Goal: Task Accomplishment & Management: Complete application form

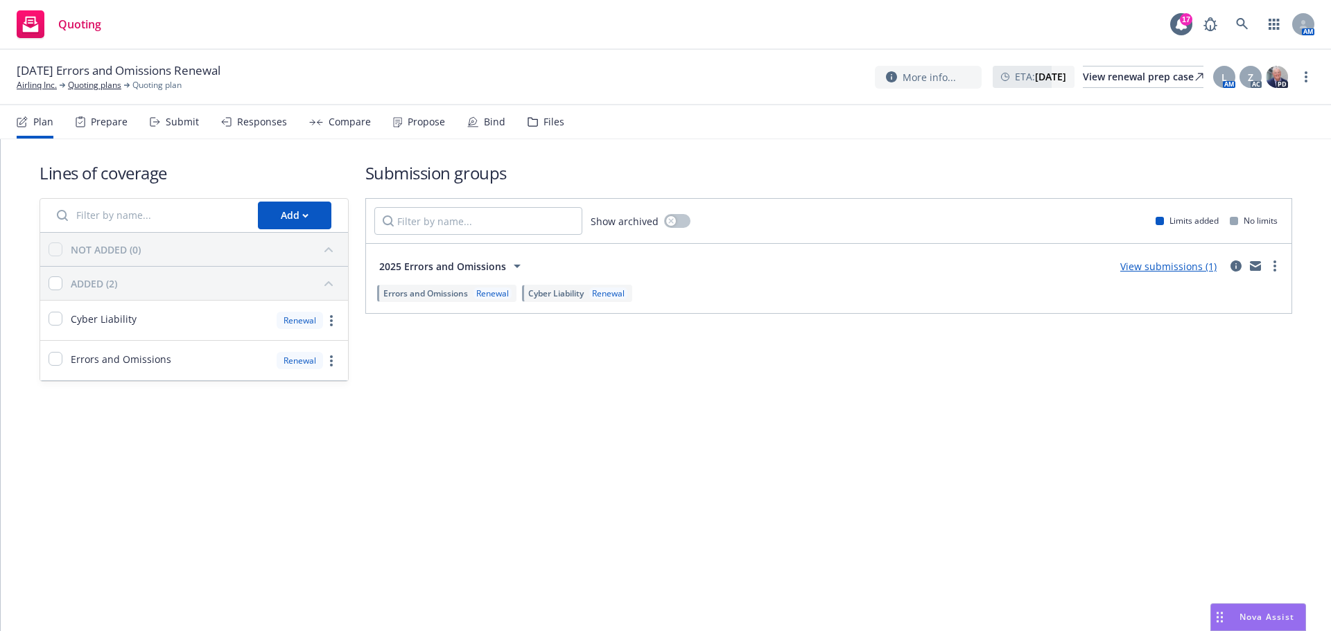
click at [484, 127] on div "Bind" at bounding box center [494, 121] width 21 height 11
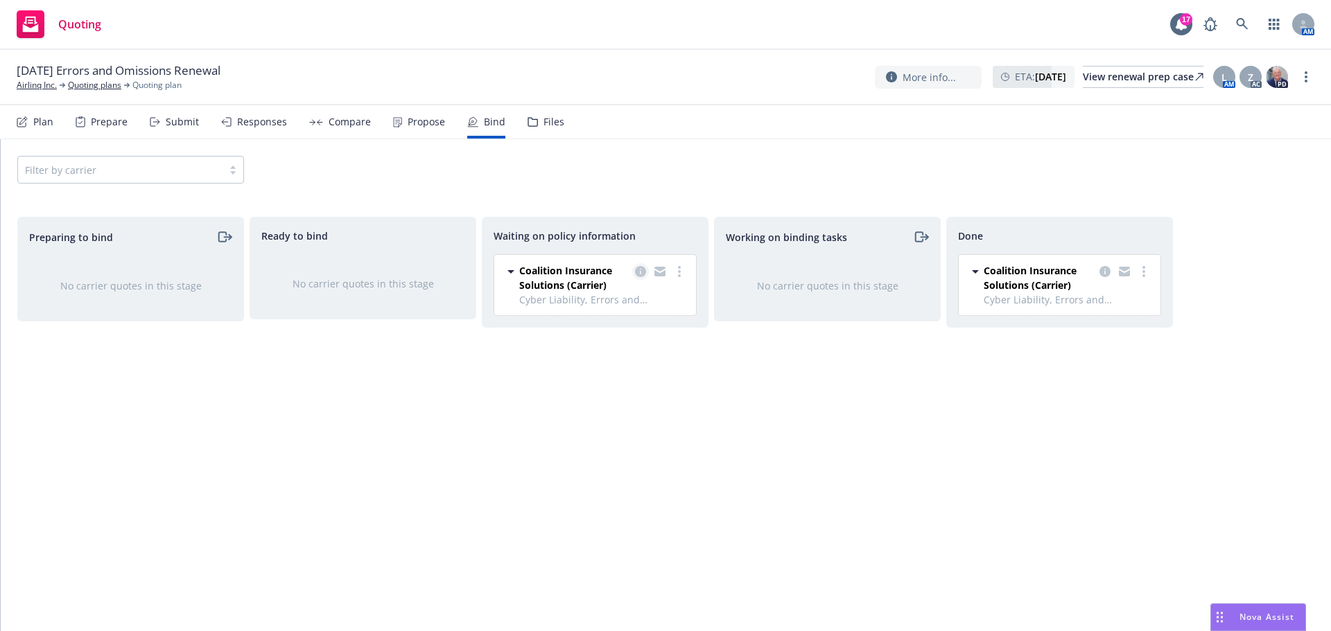
click at [634, 272] on link "copy logging email" at bounding box center [640, 271] width 17 height 17
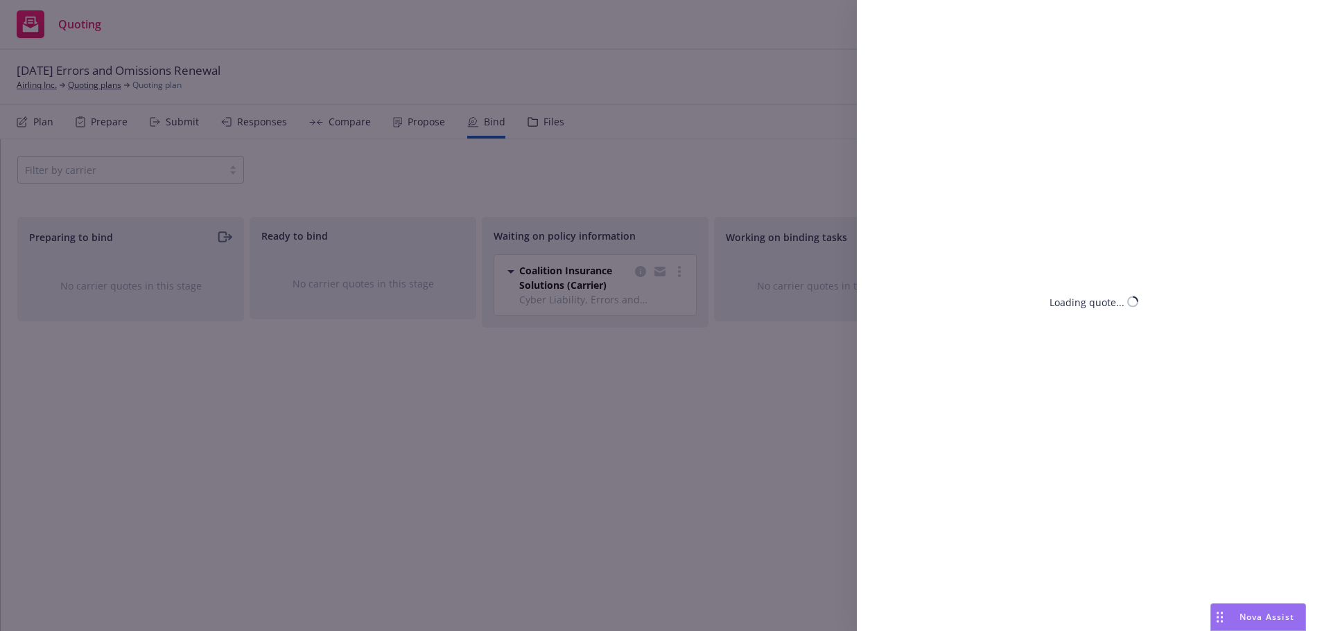
select select "CA"
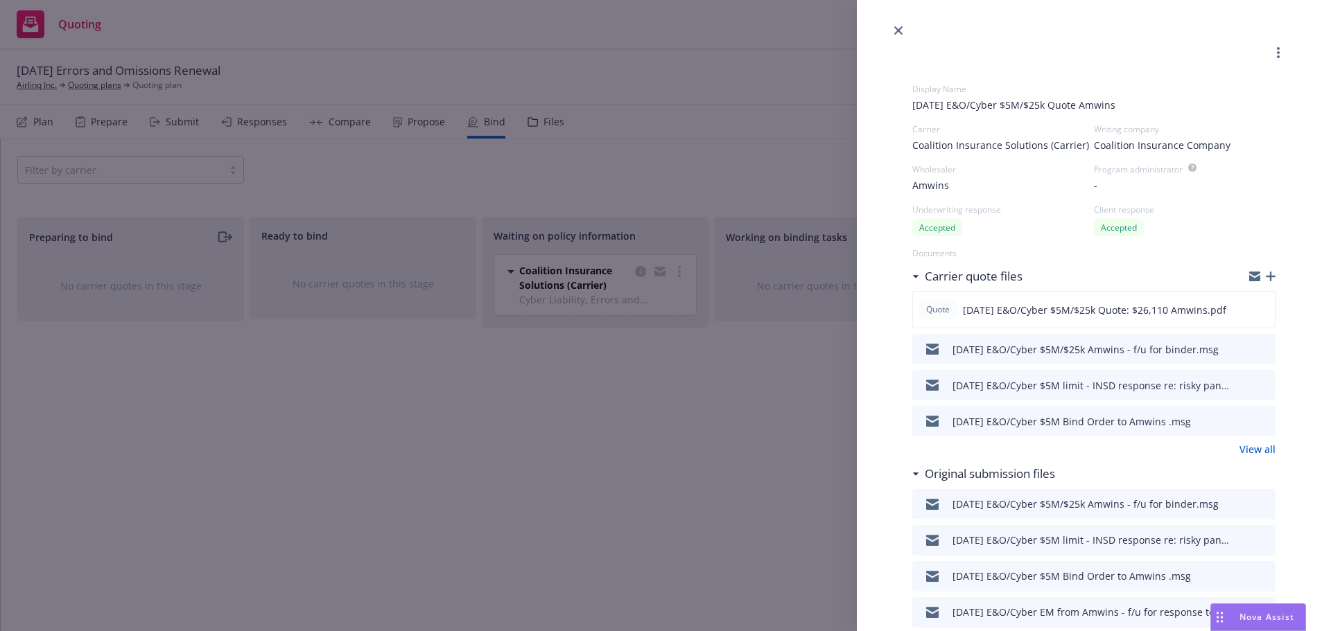
click at [1257, 415] on button at bounding box center [1263, 421] width 12 height 17
click at [1256, 423] on icon "preview file" at bounding box center [1262, 421] width 12 height 10
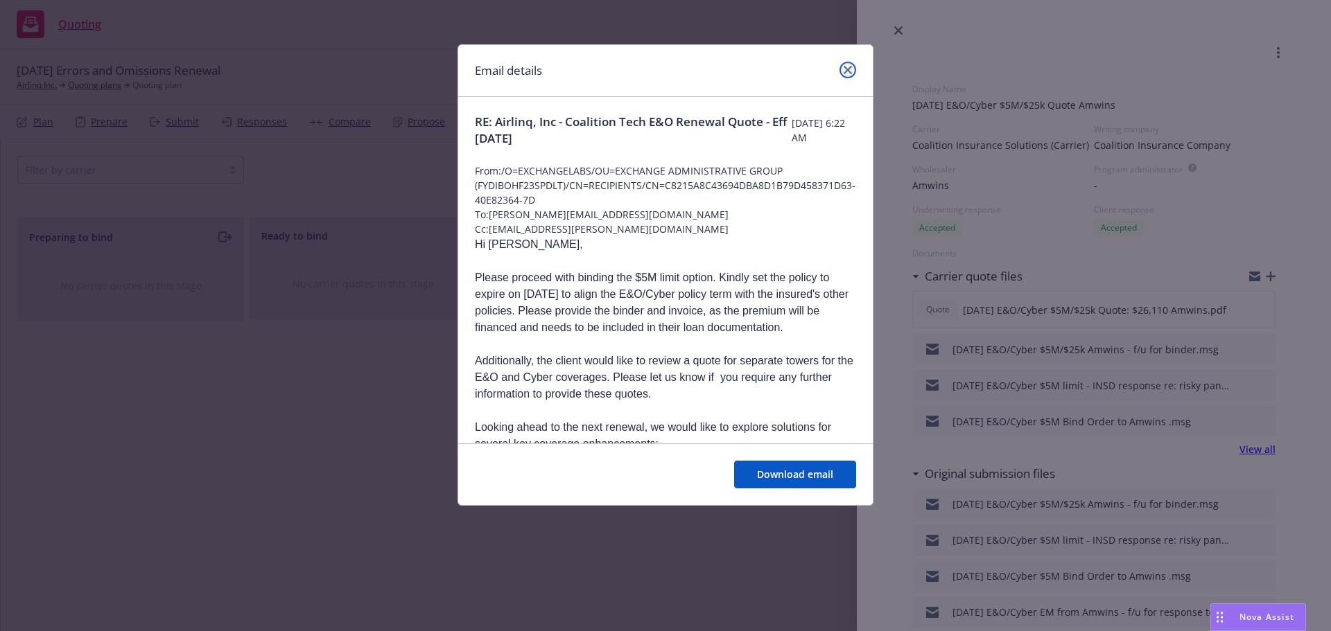
click at [854, 69] on link "close" at bounding box center [847, 70] width 17 height 17
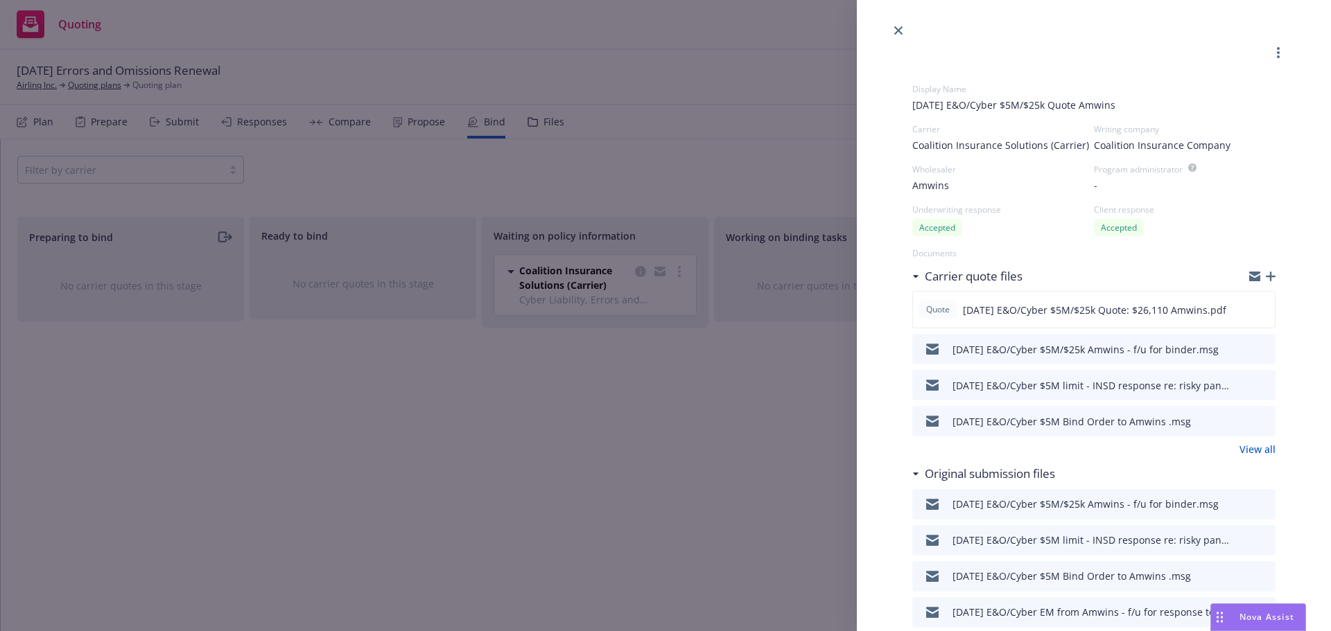
click at [1254, 617] on span "Nova Assist" at bounding box center [1266, 617] width 55 height 12
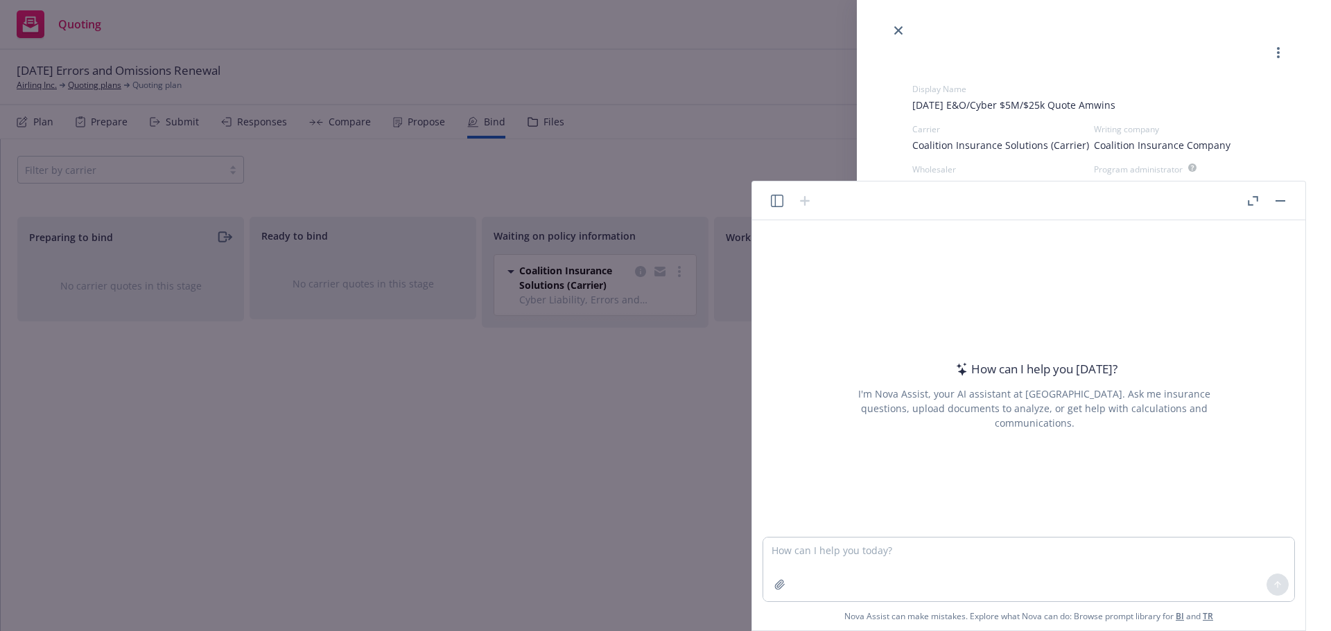
click at [1210, 604] on button "Nova Assist" at bounding box center [1258, 618] width 96 height 28
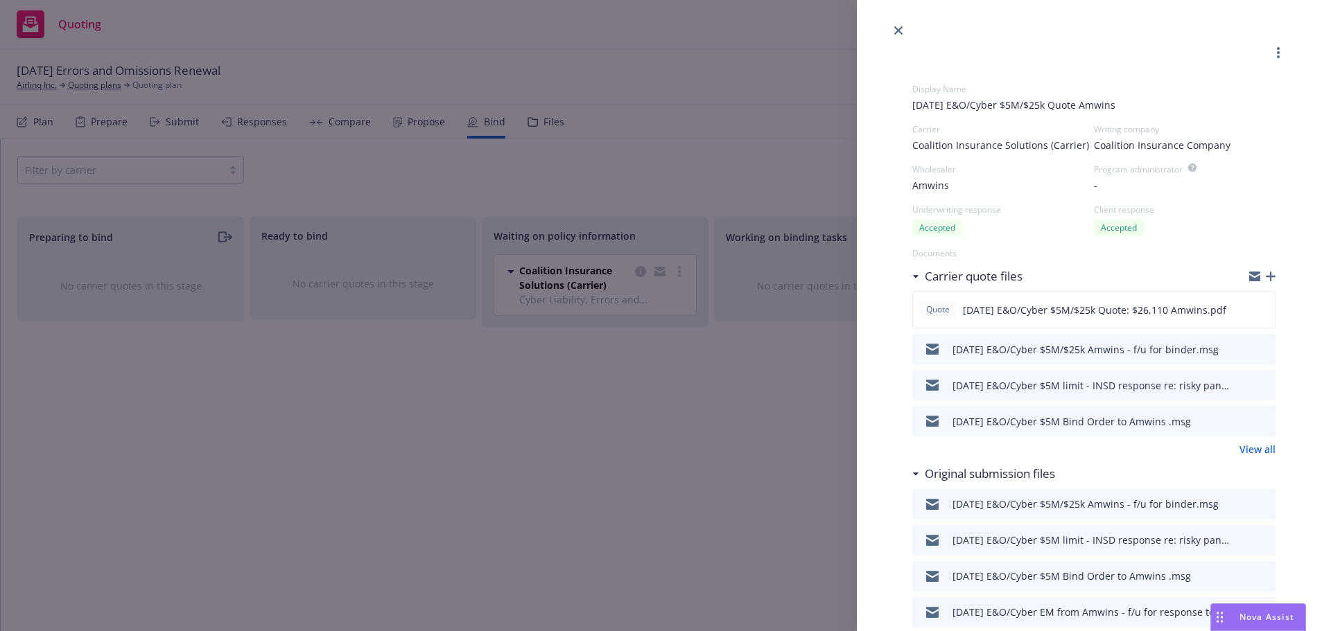
click at [1210, 604] on button "Nova Assist" at bounding box center [1258, 618] width 96 height 28
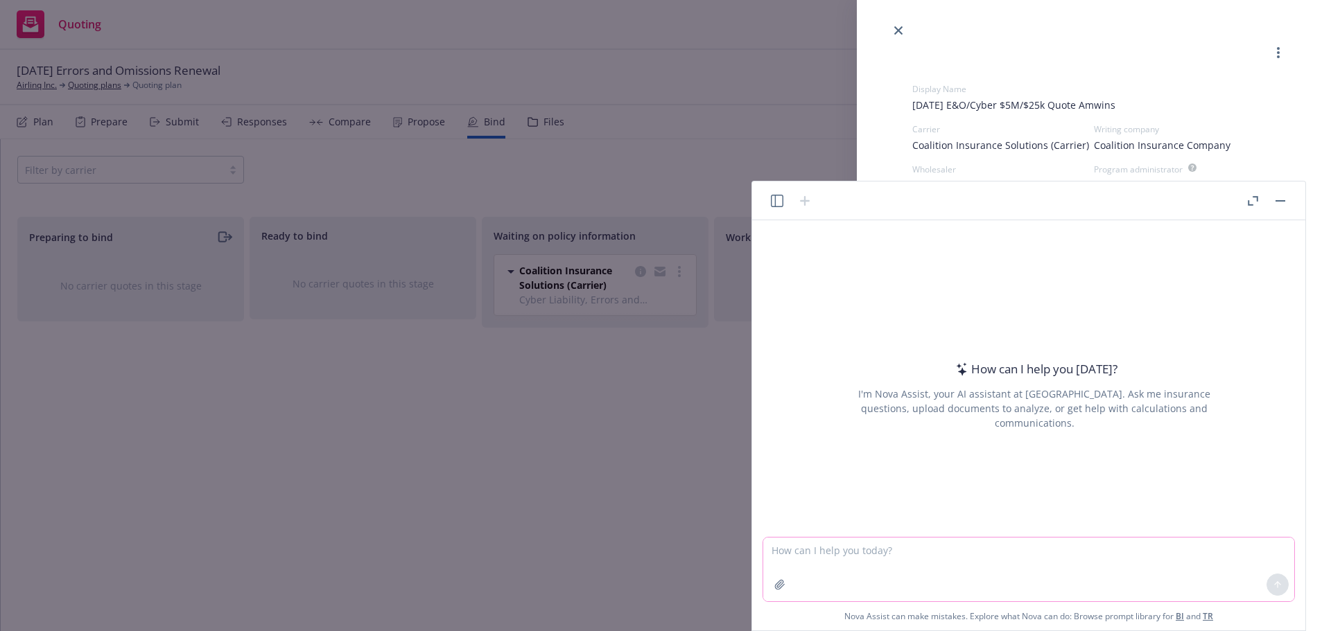
click at [892, 559] on textarea at bounding box center [1028, 570] width 531 height 64
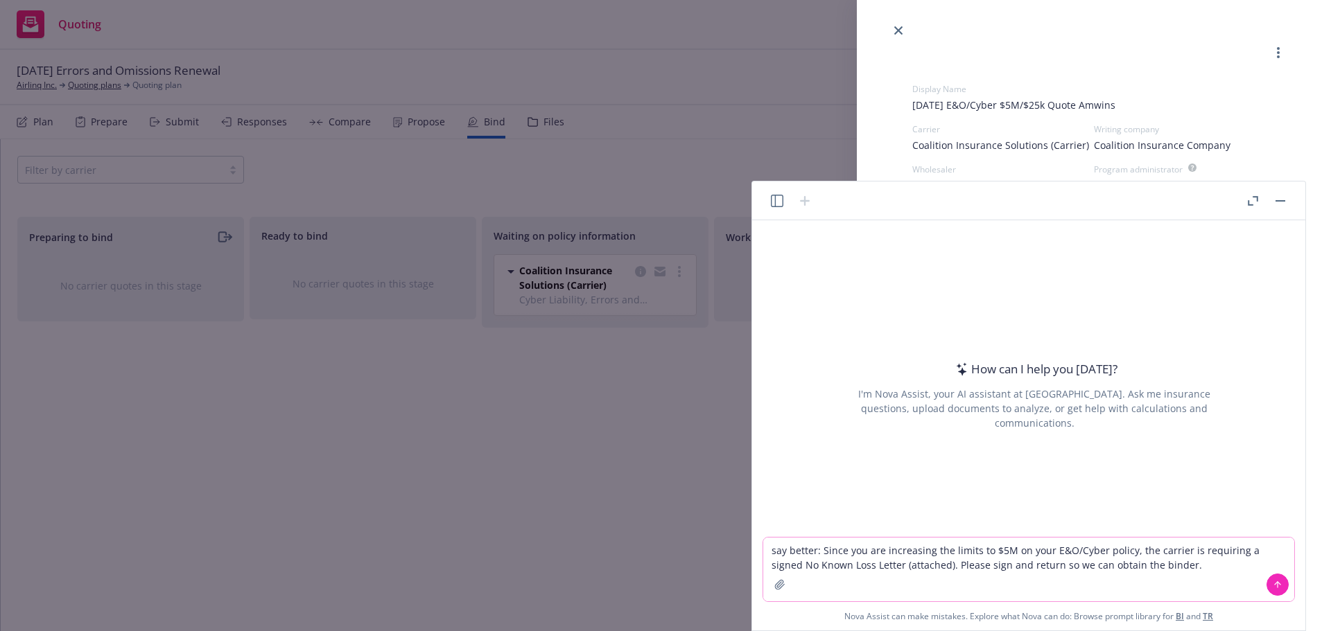
type textarea "say better: Since you are increasing the limits to $5M on your E&O/Cyber policy…"
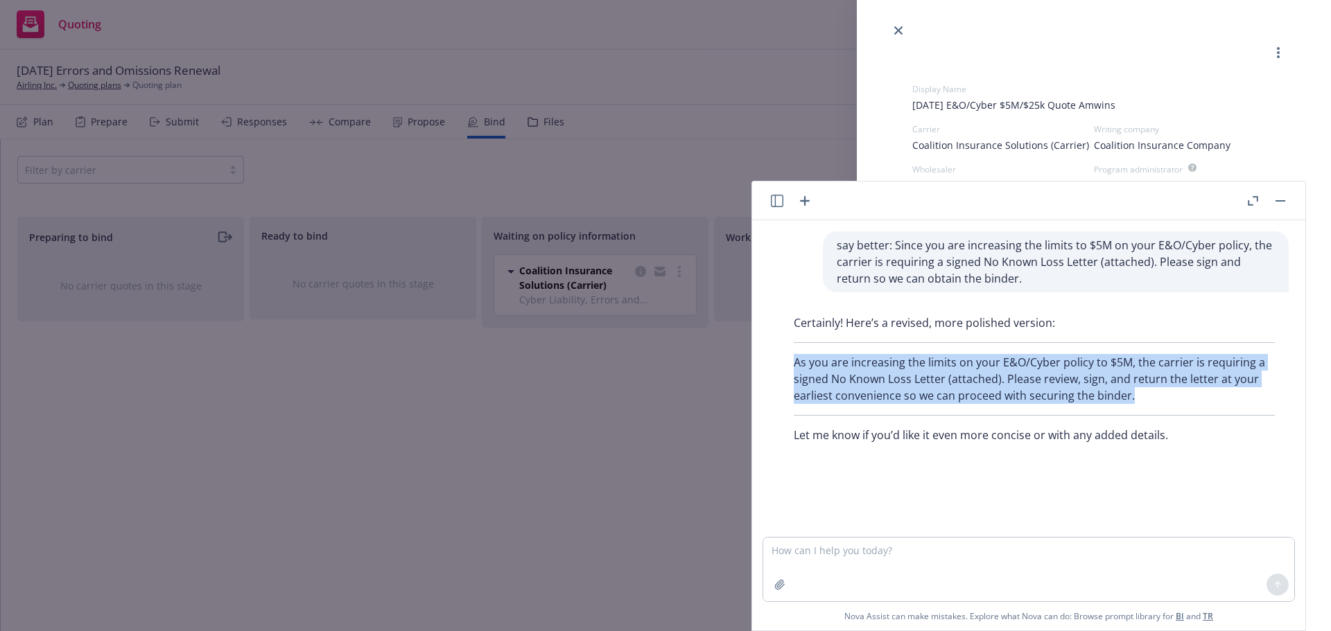
drag, startPoint x: 794, startPoint y: 360, endPoint x: 1155, endPoint y: 401, distance: 363.4
click at [1155, 401] on p "As you are increasing the limits on your E&O/Cyber policy to $5M, the carrier i…" at bounding box center [1033, 379] width 481 height 50
copy p "As you are increasing the limits on your E&O/Cyber policy to $5M, the carrier i…"
click at [1274, 195] on button "button" at bounding box center [1280, 201] width 17 height 17
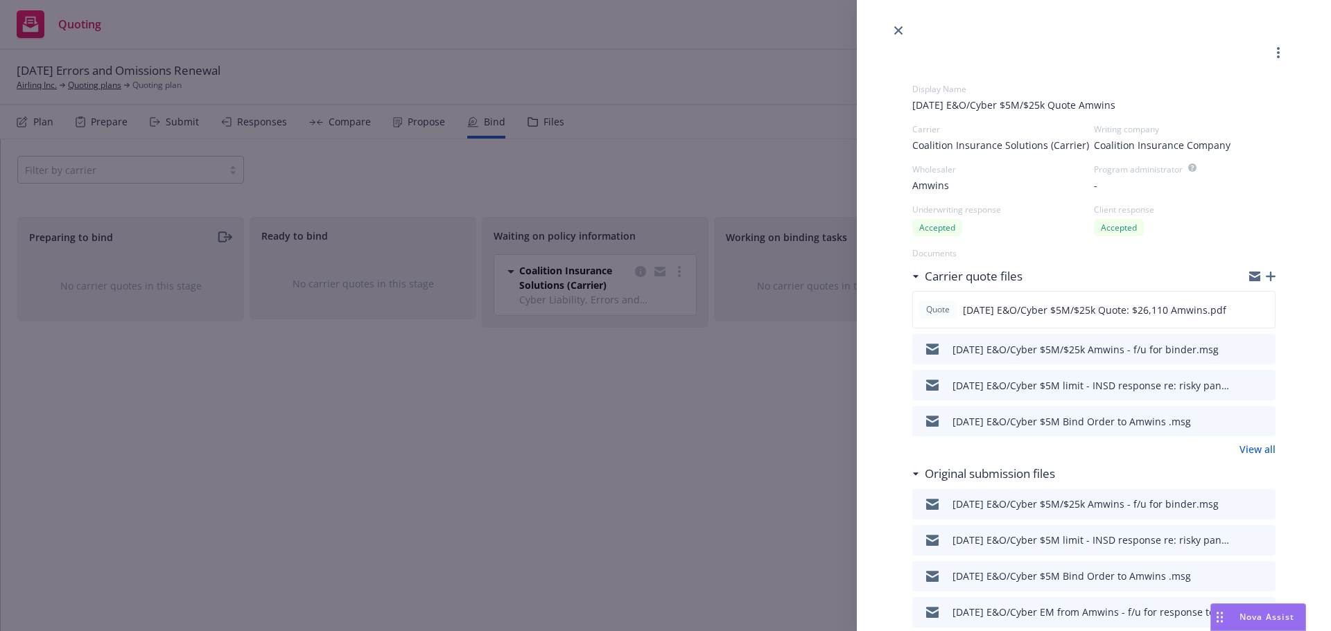
drag, startPoint x: 895, startPoint y: 31, endPoint x: 878, endPoint y: 31, distance: 17.3
click at [894, 31] on icon "close" at bounding box center [898, 30] width 8 height 8
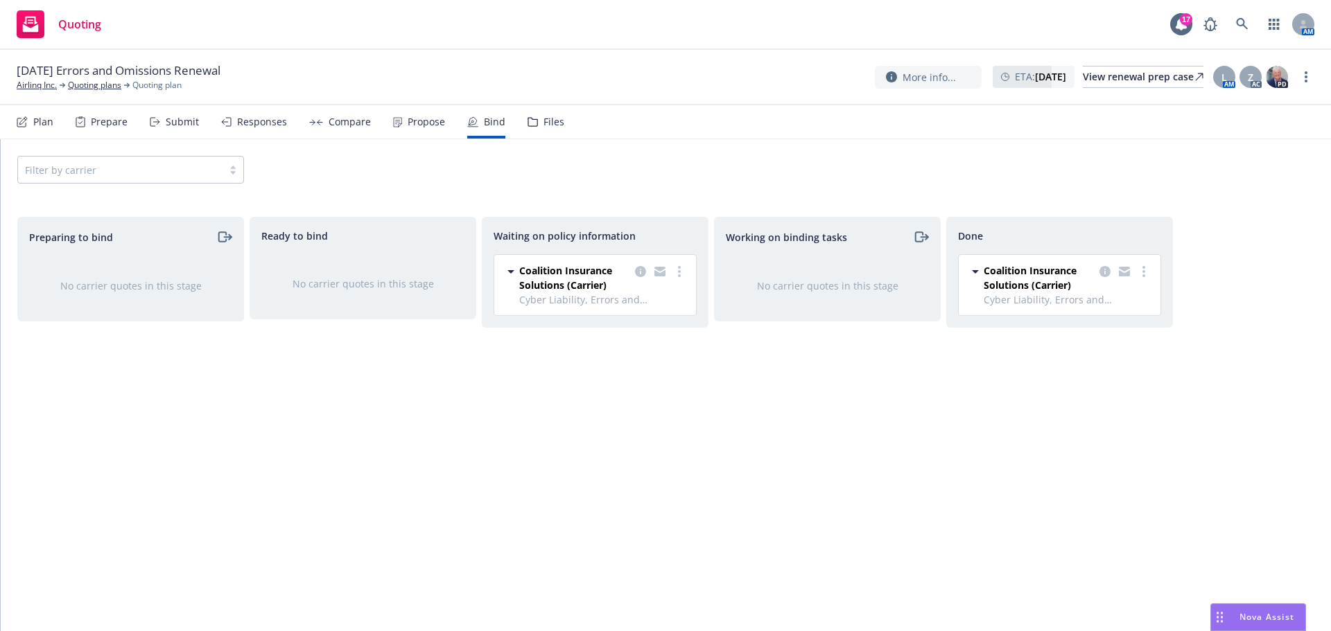
click at [543, 122] on div "Files" at bounding box center [553, 121] width 21 height 11
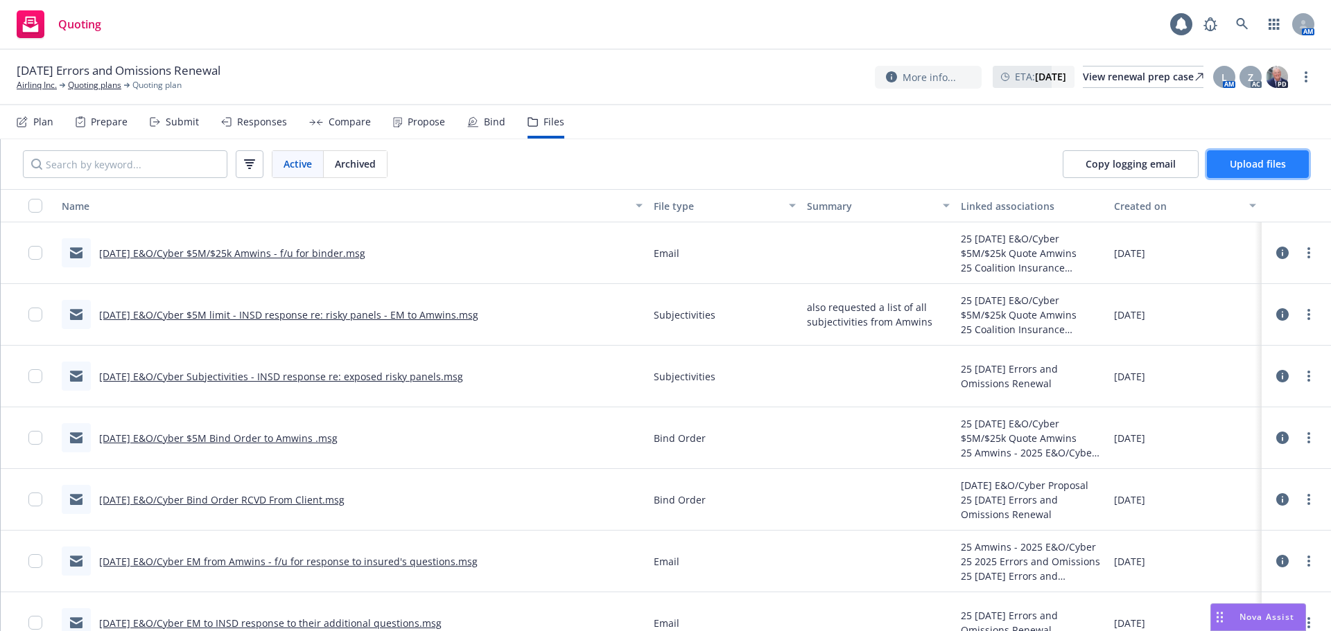
click at [1270, 155] on button "Upload files" at bounding box center [1257, 164] width 102 height 28
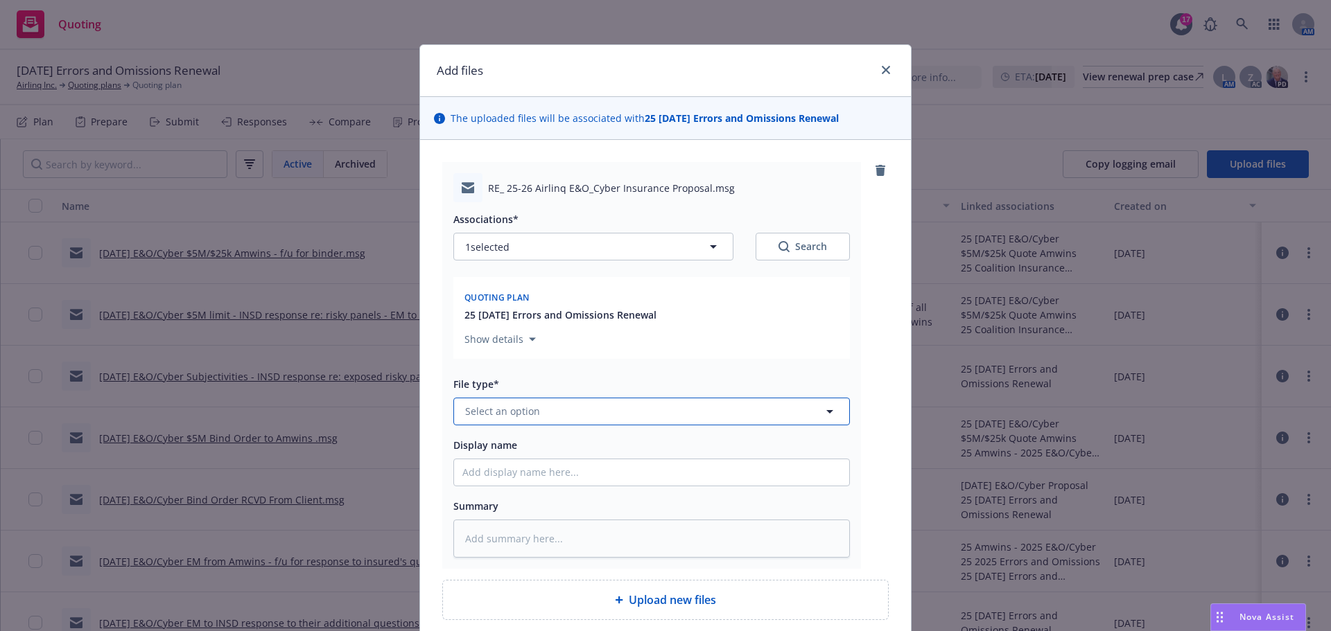
click at [501, 416] on span "Select an option" at bounding box center [502, 411] width 75 height 15
type input "email"
click at [505, 375] on div "Email" at bounding box center [651, 373] width 378 height 20
click at [493, 480] on input "Display name" at bounding box center [651, 472] width 395 height 26
type textarea "x"
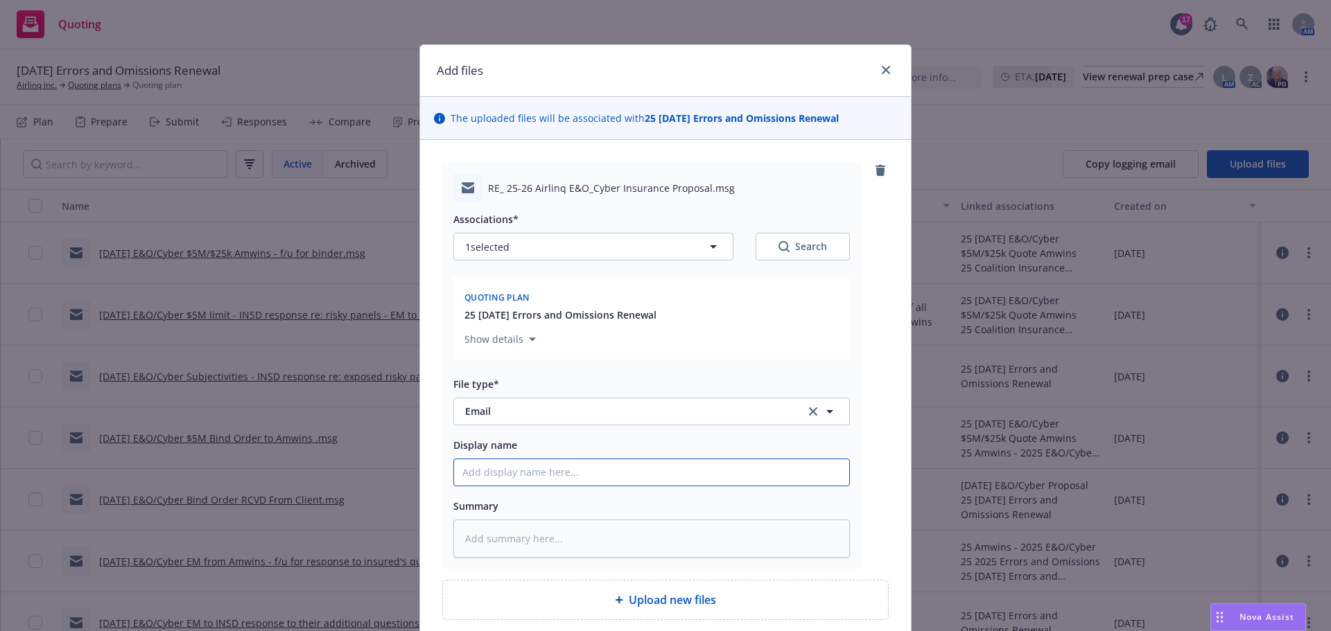
type input "9"
type textarea "x"
type input "9/"
type textarea "x"
type input "9/8"
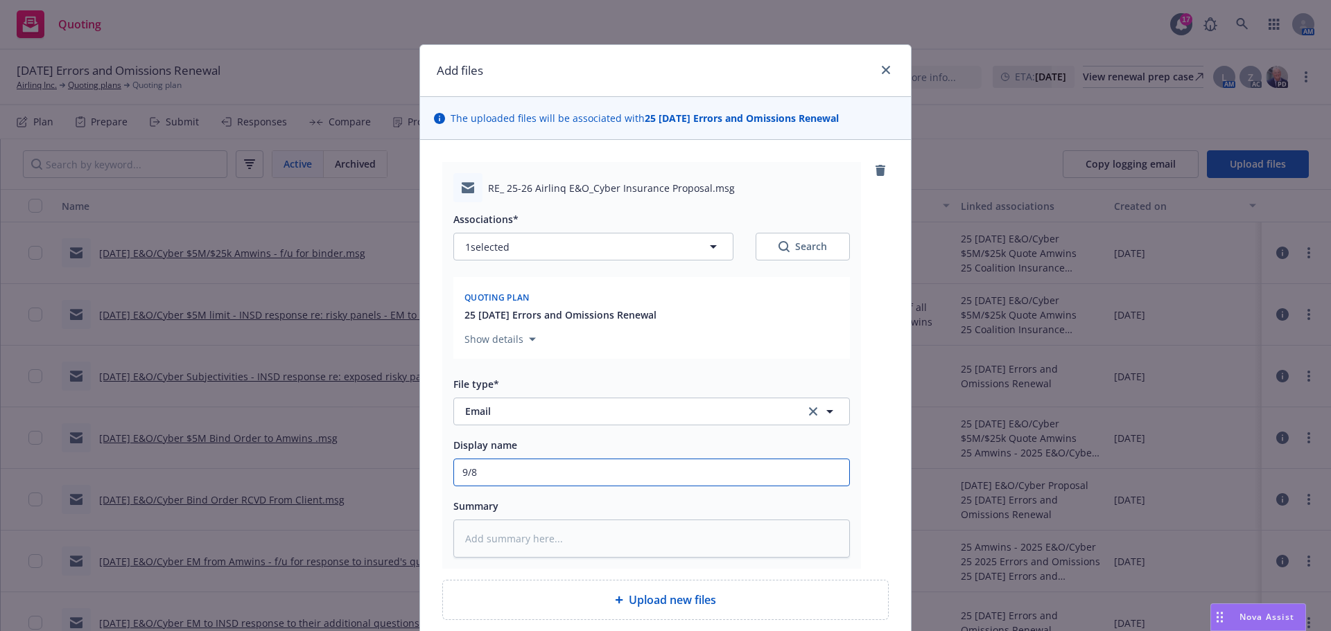
type textarea "x"
type input "9/8/"
type textarea "x"
type input "9/8/2"
type textarea "x"
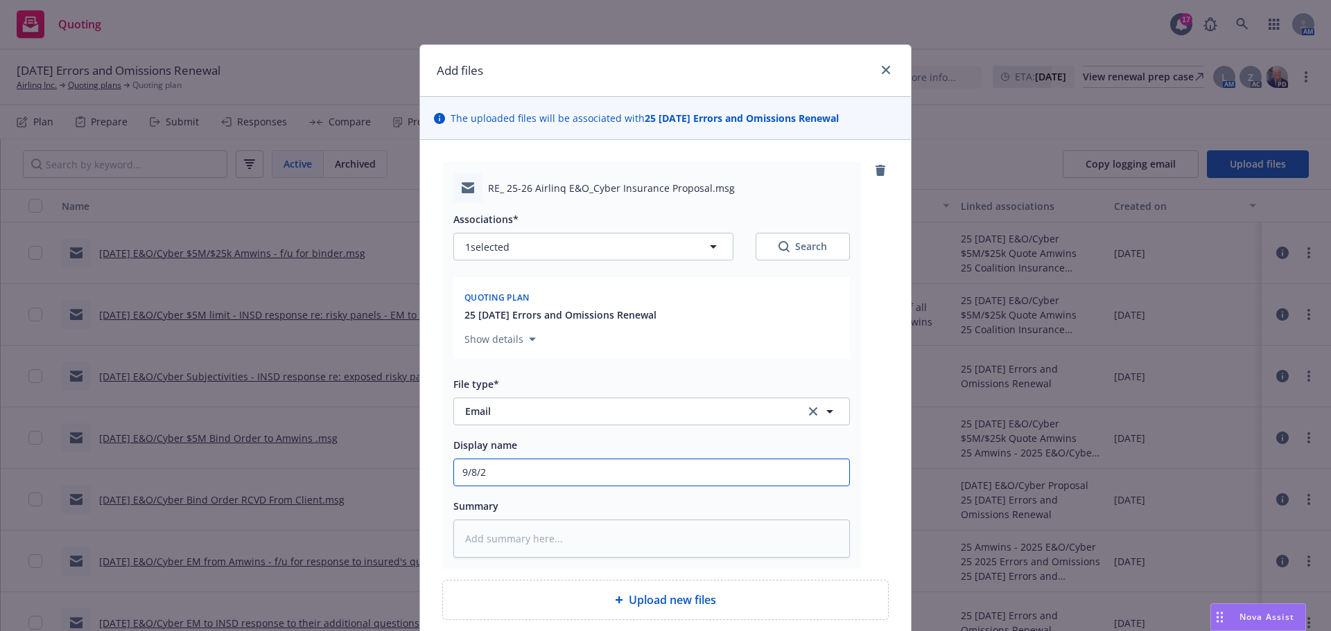
type input "[DATE]"
type textarea "x"
type input "9/8/202"
type textarea "x"
type input "[DATE]"
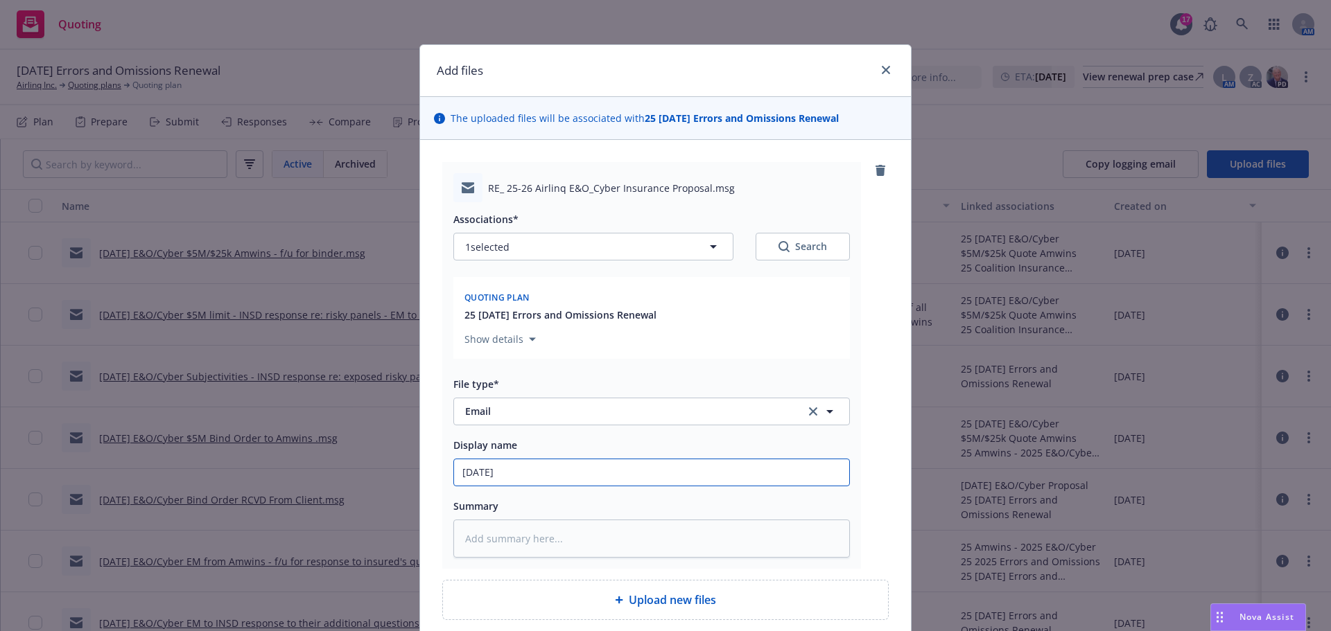
type textarea "x"
type input "[DATE]"
type textarea "x"
type input "[DATE] E"
type textarea "x"
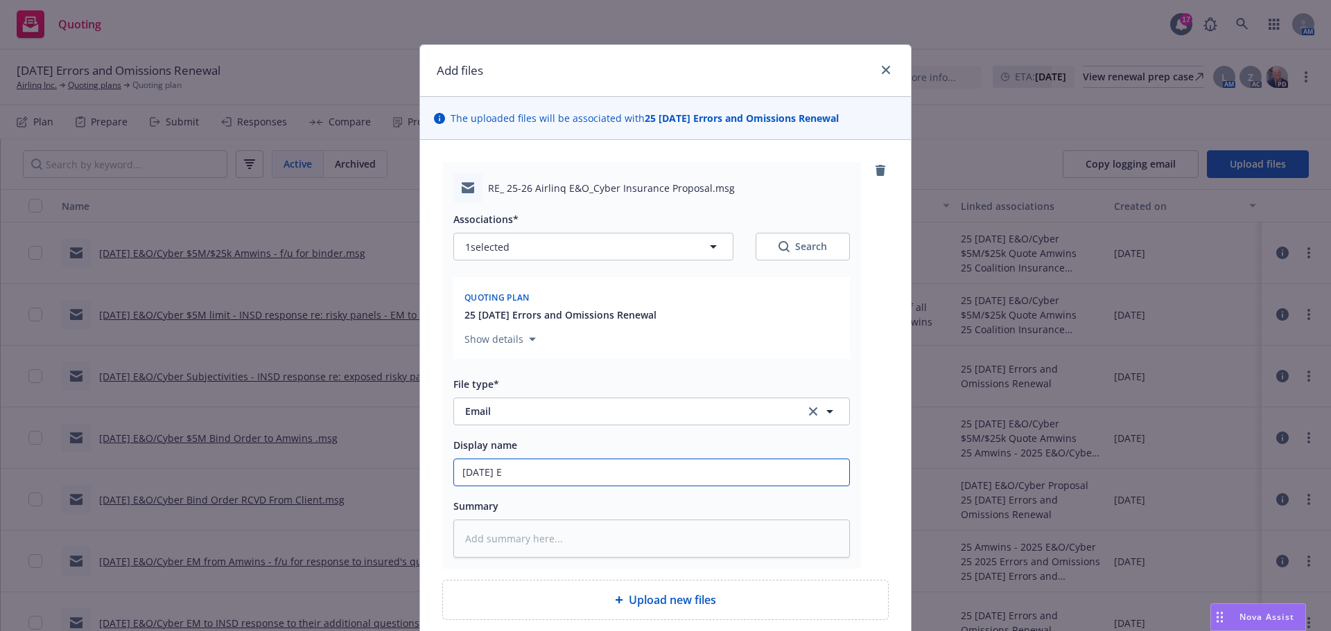
type input "[DATE] E&"
type textarea "x"
type input "[DATE] E&O"
type textarea "x"
type input "[DATE] E&O/"
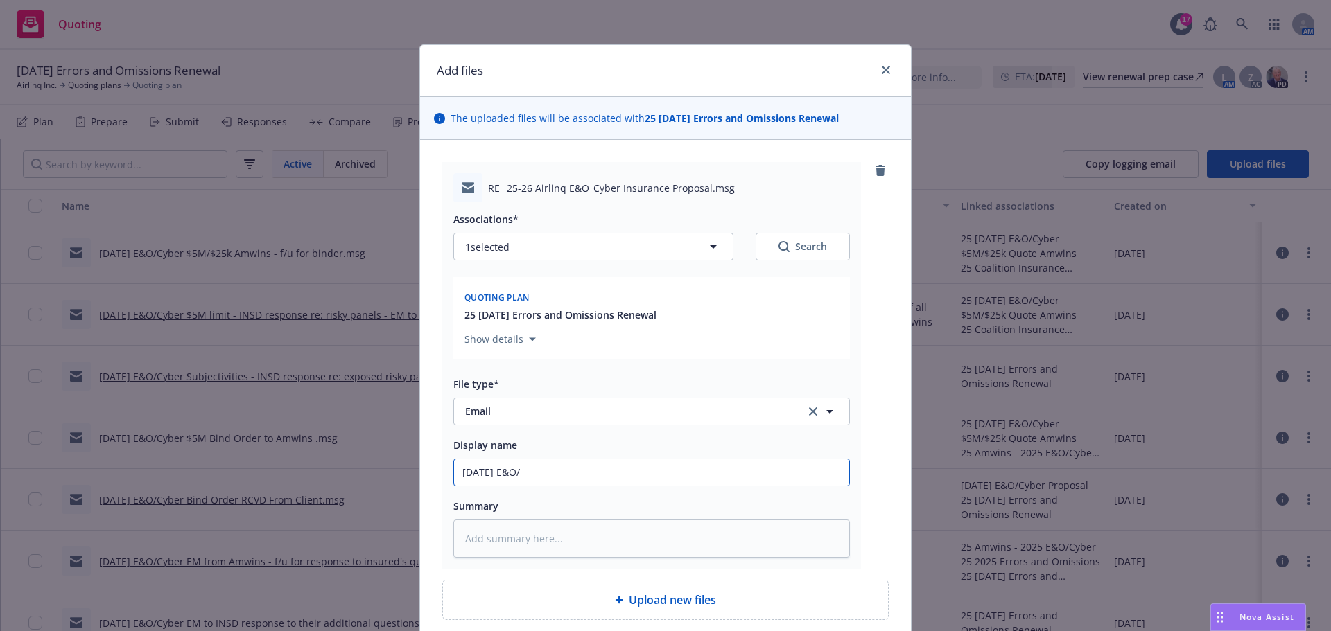
type textarea "x"
type input "[DATE] E&O/C"
type textarea "x"
type input "[DATE] E&O/Cy"
type textarea "x"
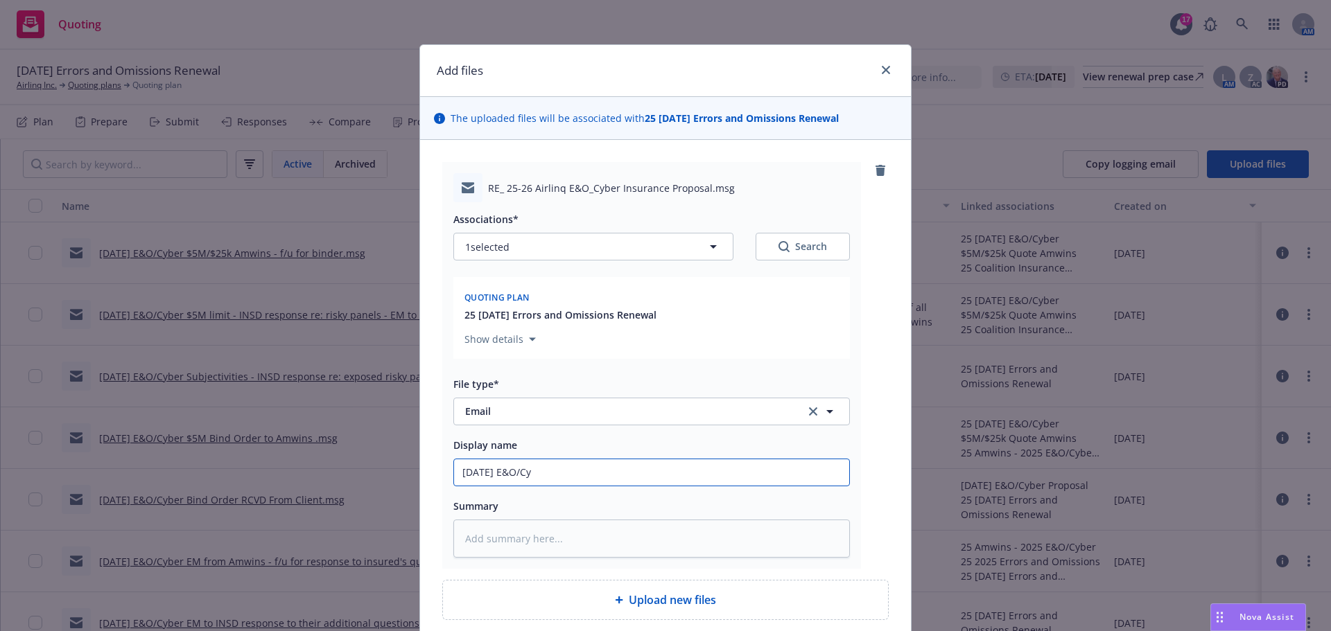
type input "[DATE] E&O/Cyb"
type textarea "x"
type input "[DATE] E&O/Cybe"
type textarea "x"
type input "[DATE] E&O/Cyber"
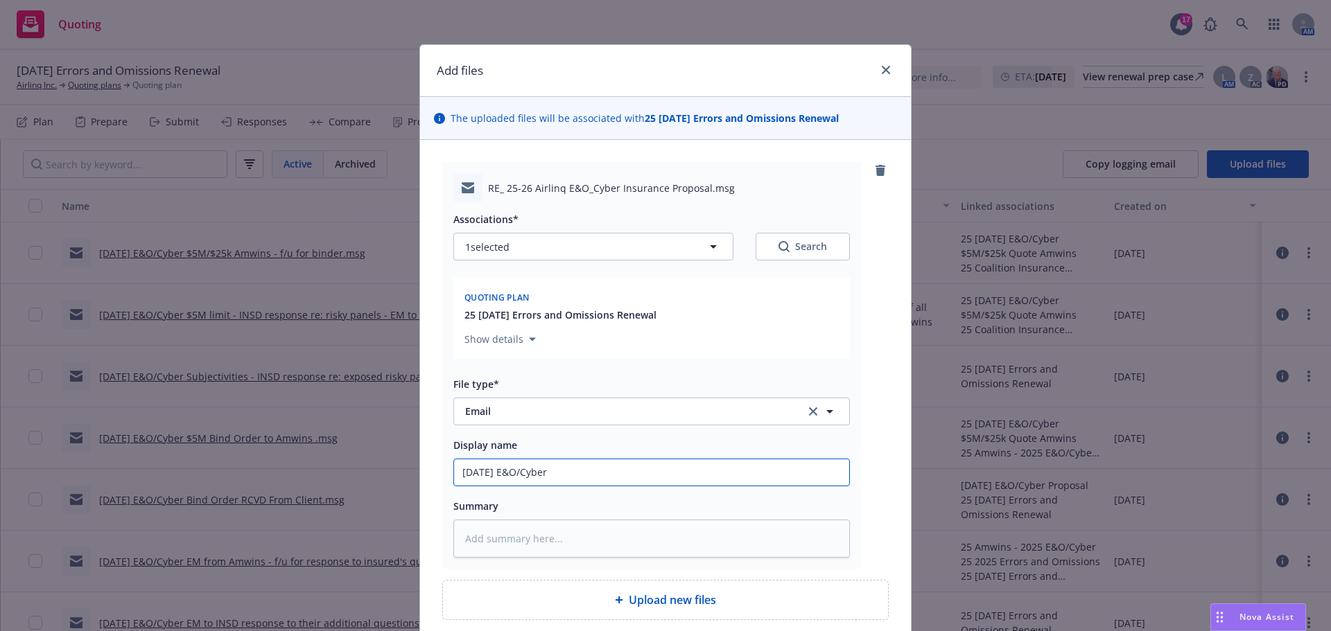
type textarea "x"
type input "[DATE] E&O/Cyber-"
type textarea "x"
type input "[DATE] E&O/Cyber-N"
type textarea "x"
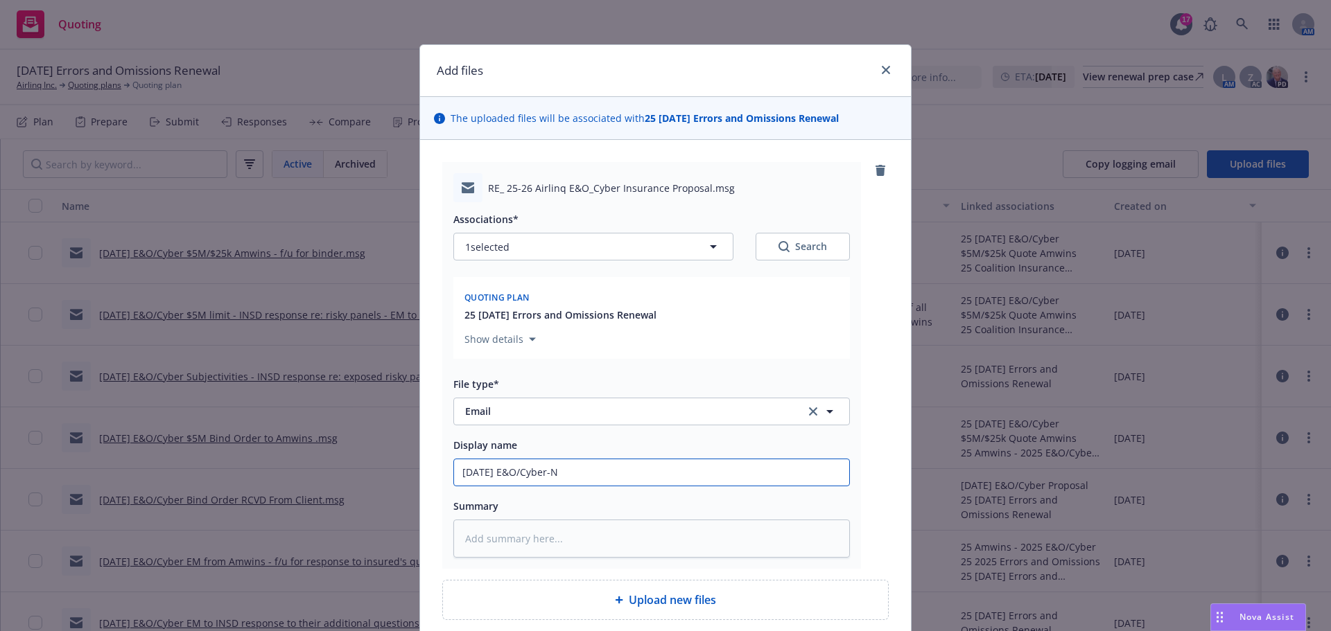
type input "[DATE] E&O/Cyber-NK"
type textarea "x"
type input "[DATE] E&O/Cyber-NKL"
type textarea "x"
type input "[DATE] E&O/Cyber-NKLL"
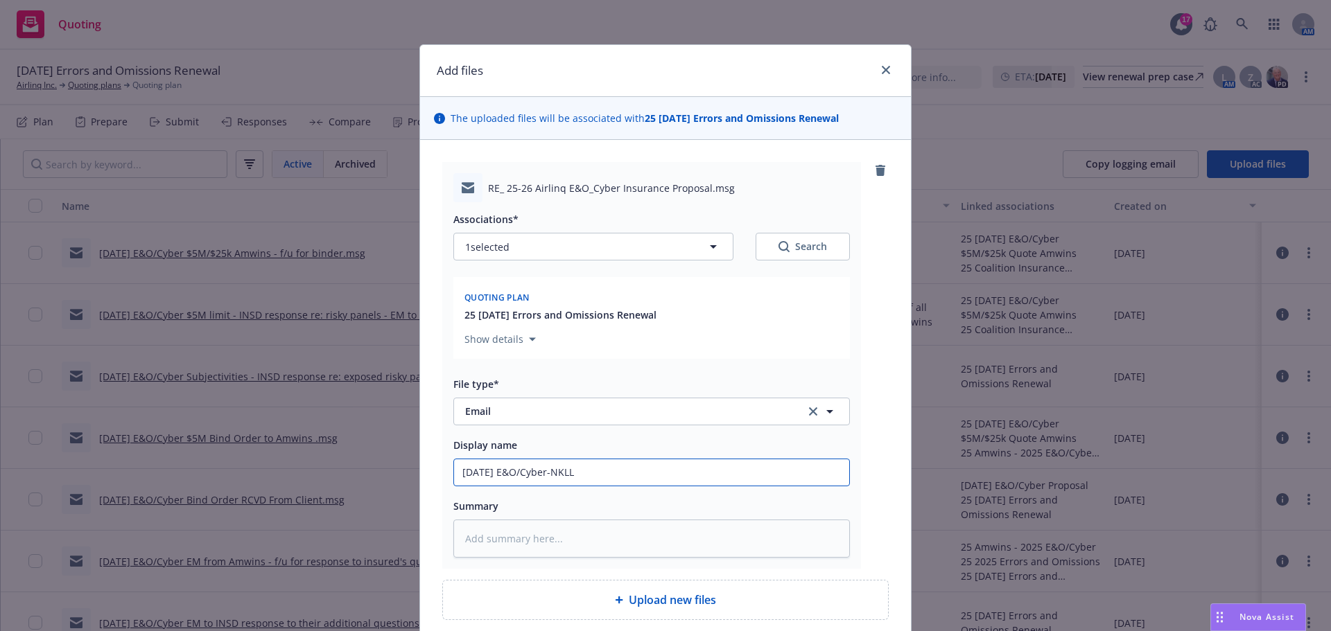
type textarea "x"
type input "[DATE] E&O/Cyber-NKLL"
type textarea "x"
type input "[DATE] E&O/Cyber-NKLL t"
type textarea "x"
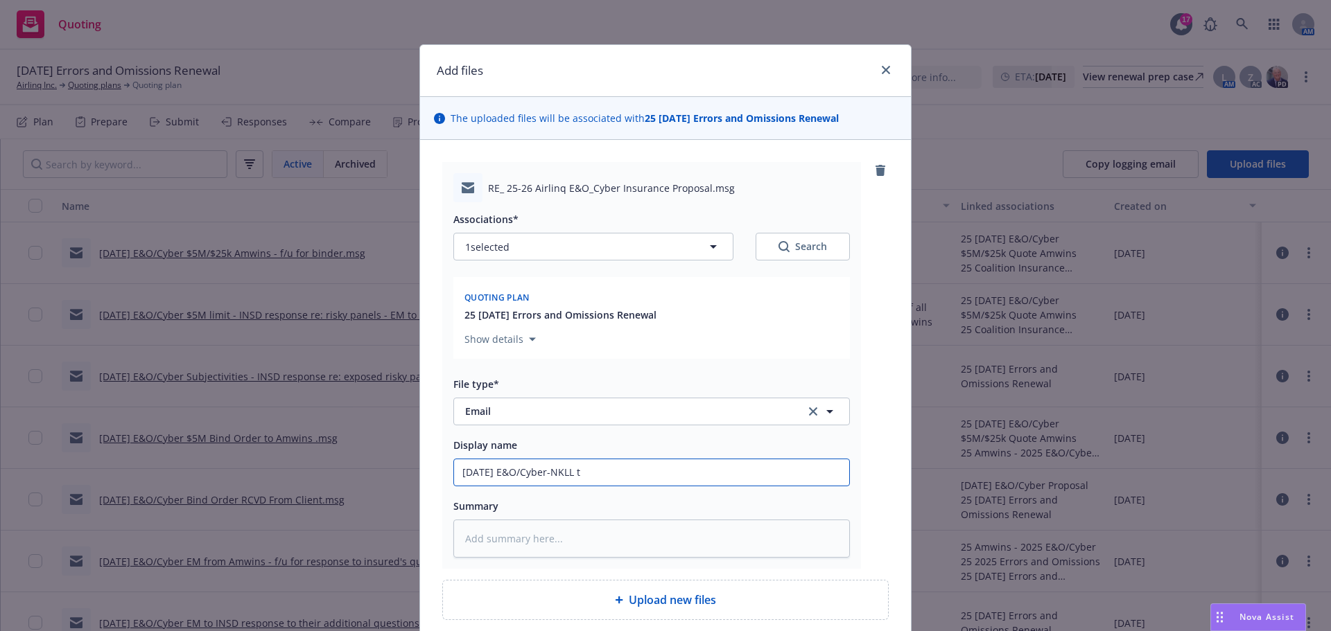
type input "[DATE] E&O/Cyber-NKLL to"
type textarea "x"
type input "[DATE] E&O/Cyber-NKLL to"
type textarea "x"
type input "[DATE] E&O/Cyber-NKLL to I"
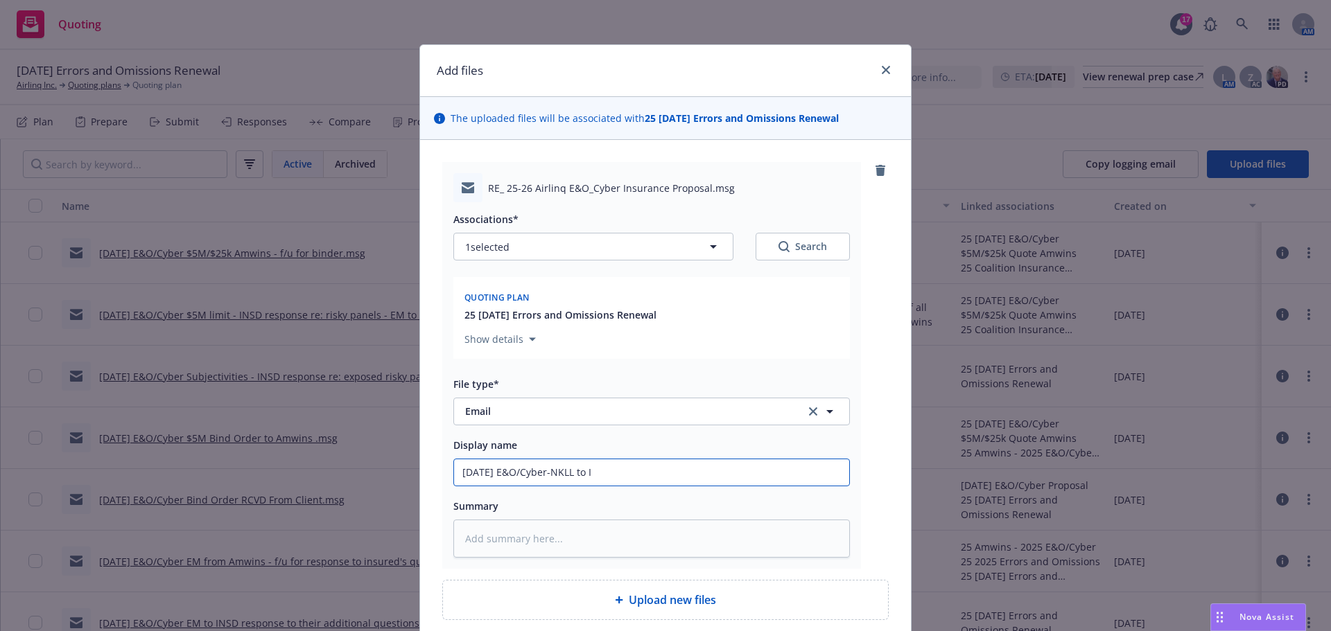
type textarea "x"
type input "[DATE] E&O/Cyber-NKLL to INS"
type textarea "x"
type input "[DATE] E&O/Cyber-NKLL to INSD"
type textarea "x"
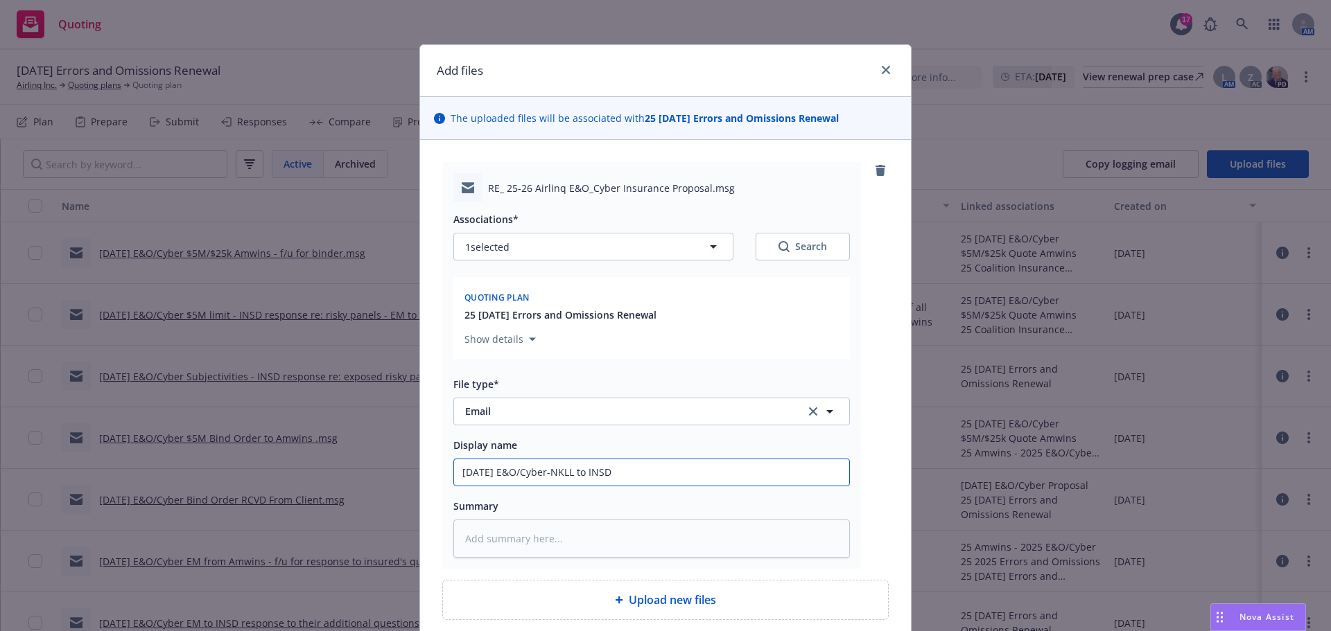
type input "[DATE] E&O/Cyber-NKLL to INSD"
type textarea "x"
type input "[DATE] E&O/Cyber-NKLL to INSD t"
type textarea "x"
type input "[DATE] E&O/Cyber-NKLL to INSD to"
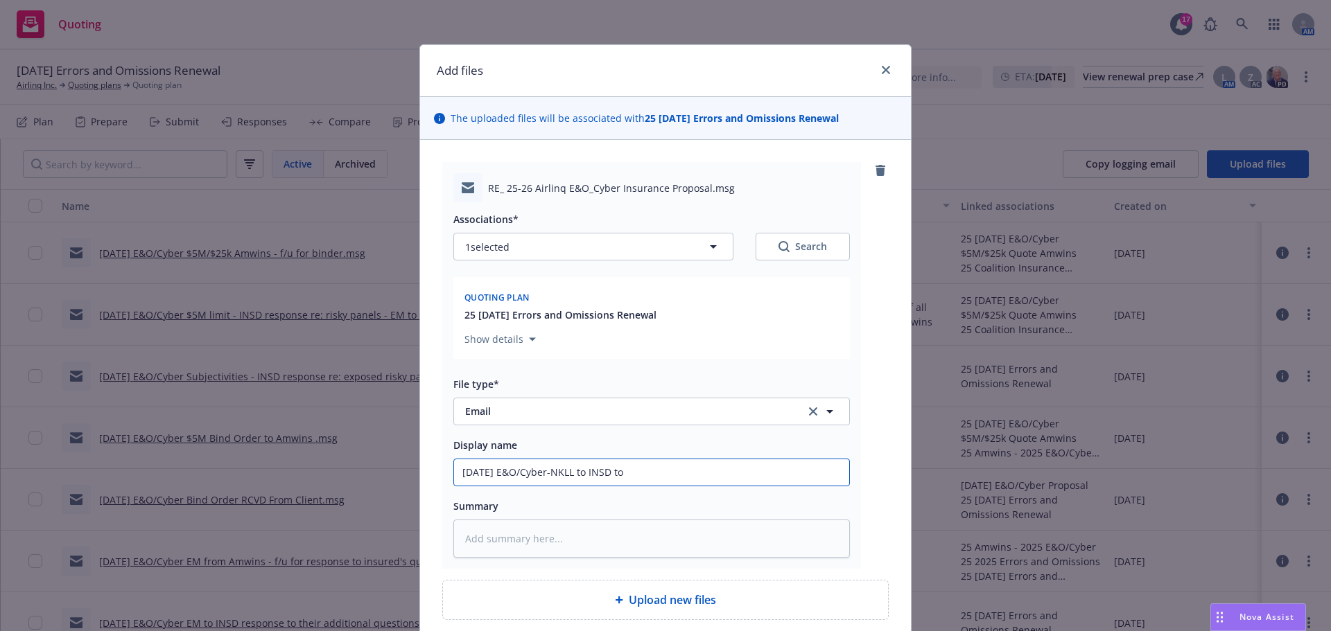
type textarea "x"
type input "[DATE] E&O/Cyber-NKLL to INSD to"
type textarea "x"
type input "[DATE] E&O/Cyber-NKLL to INSD to s"
type textarea "x"
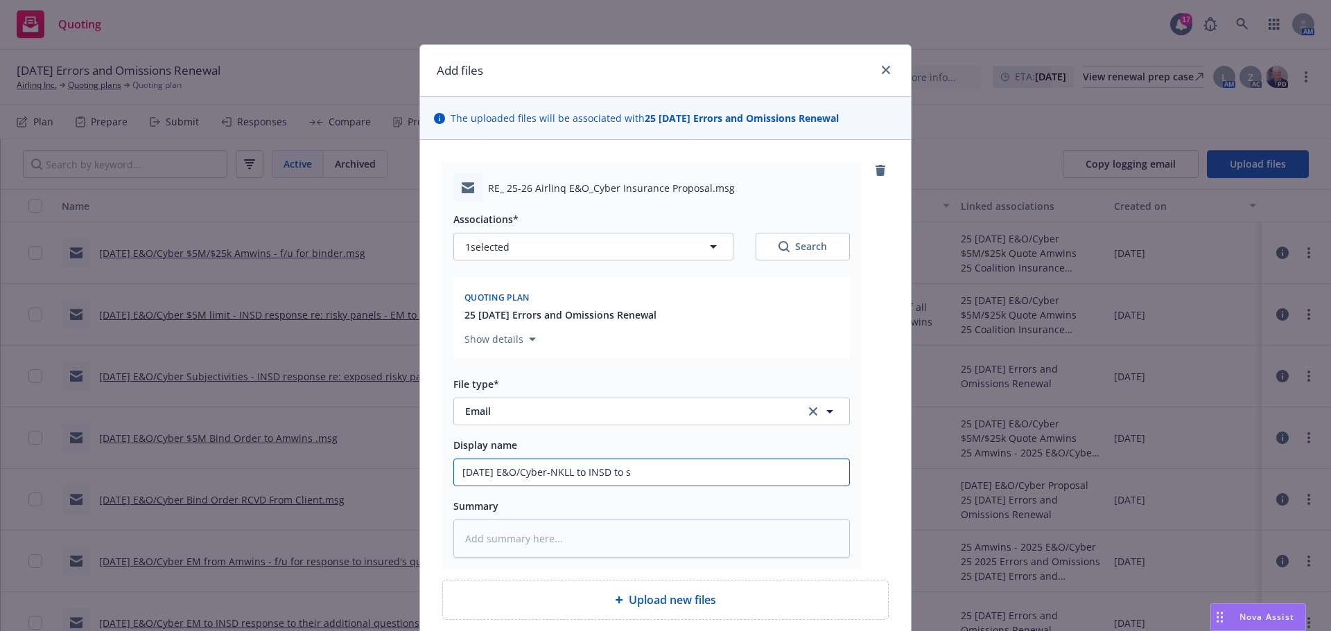
type input "[DATE] E&O/Cyber-NKLL to INSD to si"
type textarea "x"
type input "[DATE] E&O/Cyber-NKLL to INSD to sig"
type textarea "x"
type input "[DATE] E&O/Cyber-NKLL to INSD to sign"
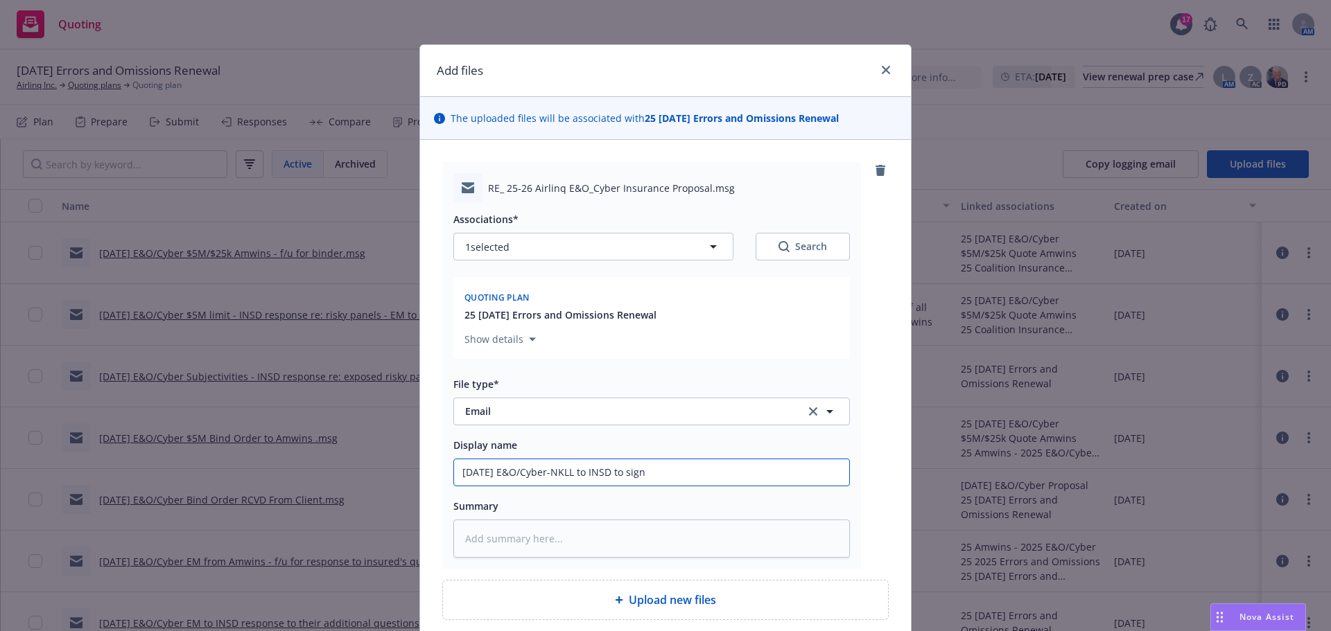
type textarea "x"
type input "[DATE] E&O/Cyber-NKLL to INSD to sign;"
type textarea "x"
type input "[DATE] E&O/Cyber-NKLL to INSD to sign;"
type textarea "x"
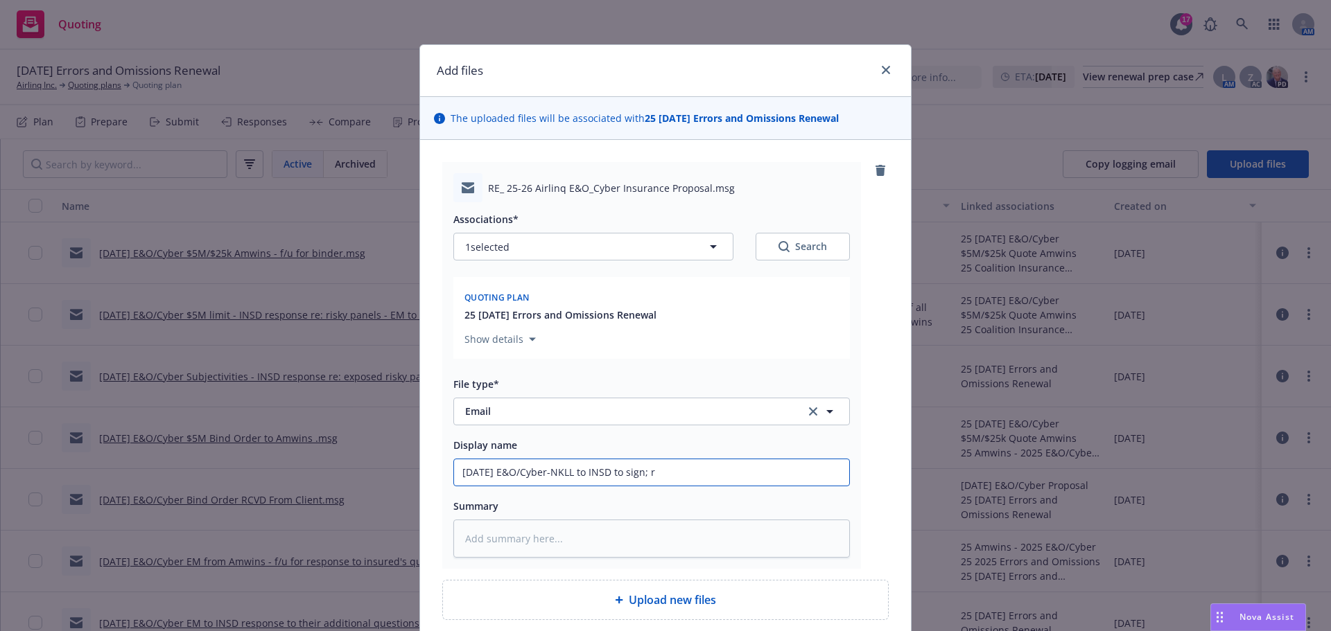
type input "[DATE] E&O/Cyber-NKLL to INSD to sign; re"
type textarea "x"
type input "[DATE] E&O/Cyber-NKLL to INSD to sign; req"
type textarea "x"
type input "[DATE] E&O/Cyber-NKLL to INSD to sign; requ"
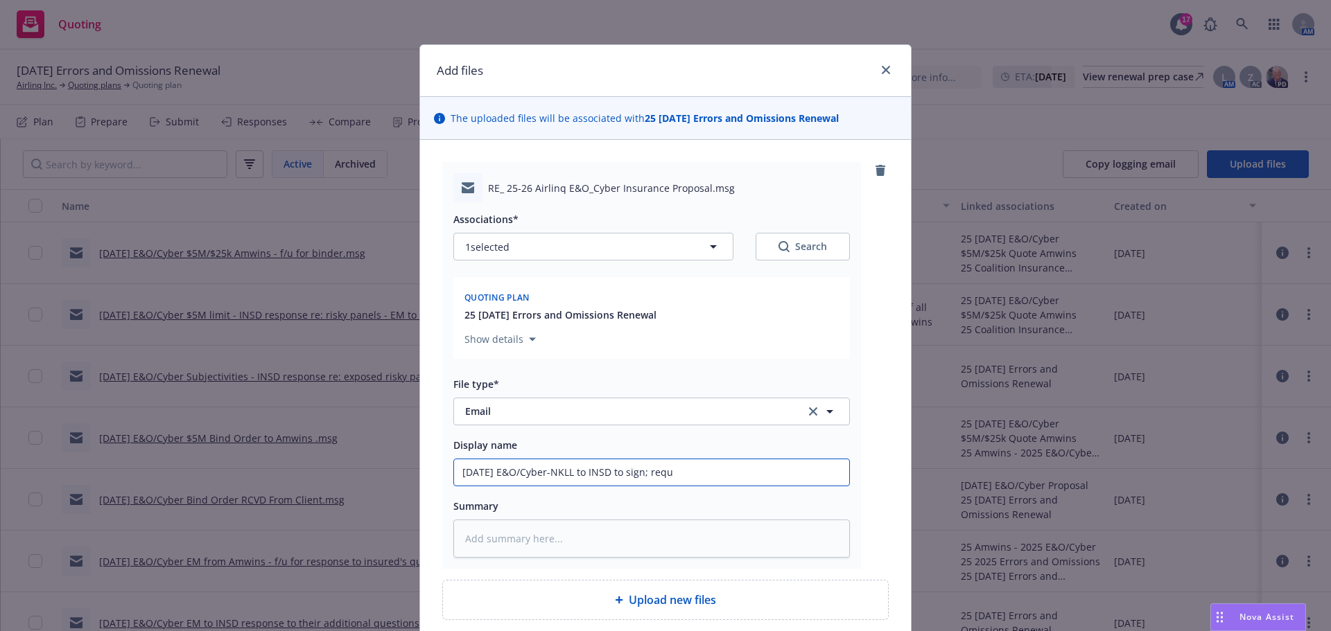
type textarea "x"
type input "[DATE] E&O/Cyber-NKLL to INSD to sign; reque"
type textarea "x"
type input "[DATE] E&O/Cyber-NKLL to INSD to sign; reques"
type textarea "x"
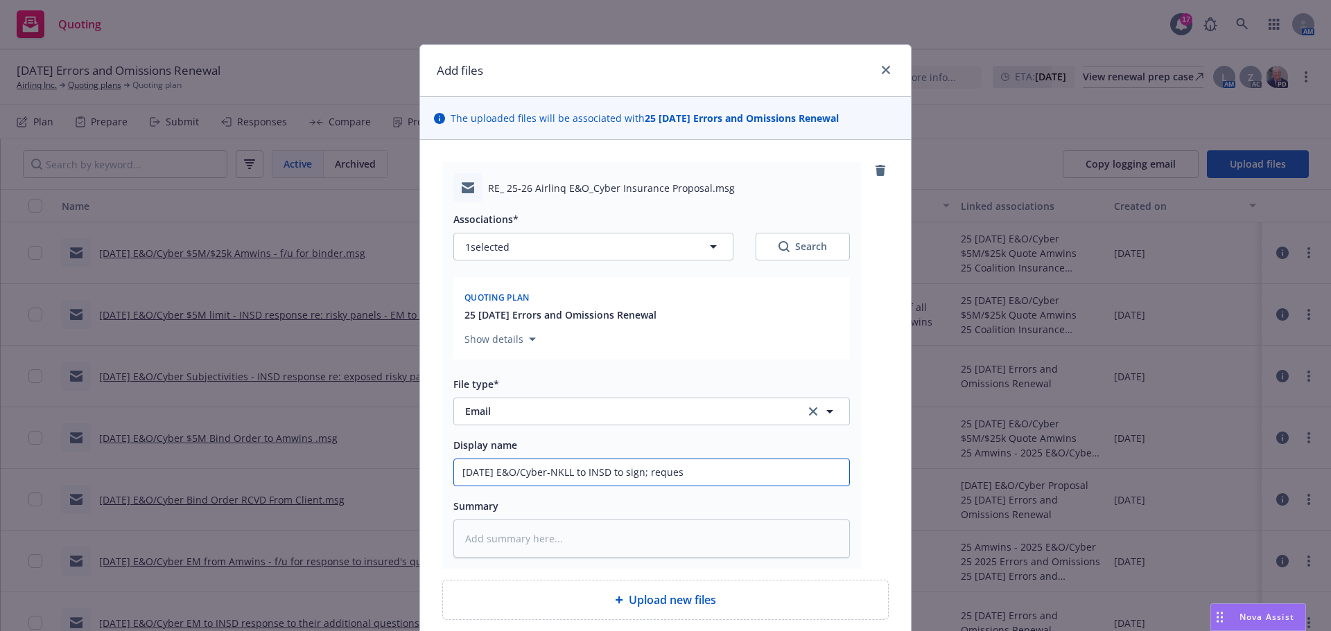
type input "[DATE] E&O/Cyber-NKLL to INSD to sign; request"
type textarea "x"
type input "[DATE] E&O/Cyber-NKLL to INSD to sign; requeste"
type textarea "x"
type input "[DATE] E&O/Cyber-NKLL to INSD to sign; requested"
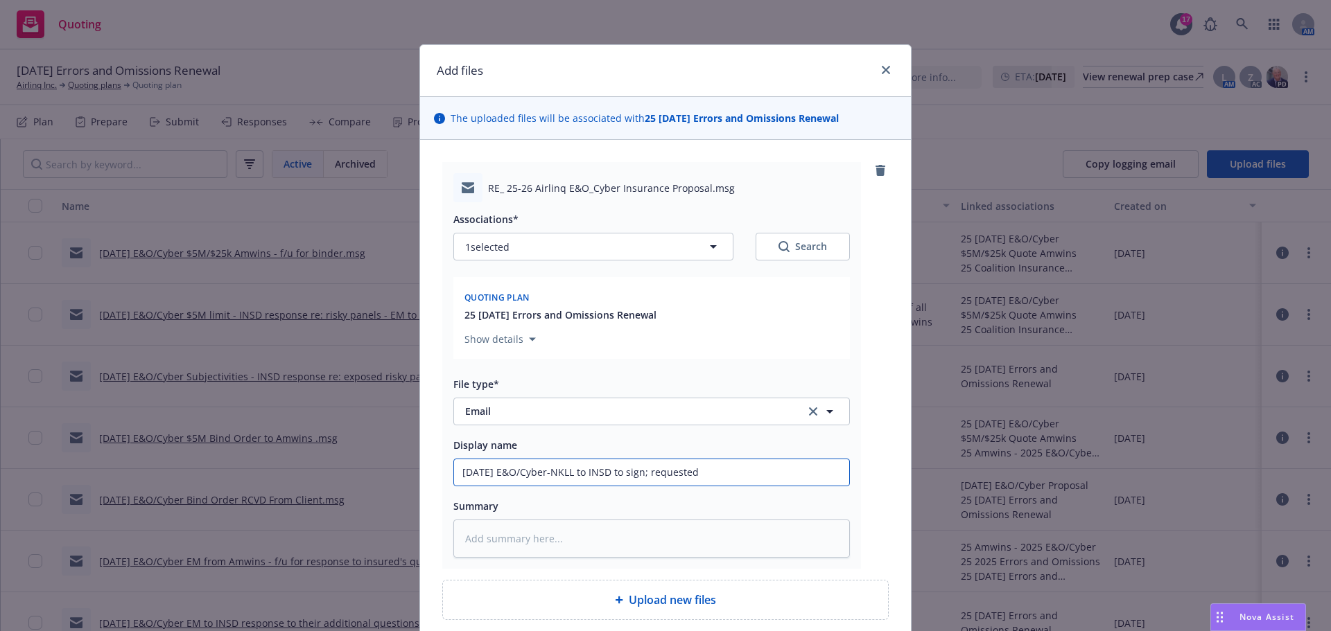
type textarea "x"
type input "[DATE] E&O/Cyber-NKLL to INSD to sign; requested"
type textarea "x"
type input "[DATE] E&O/Cyber-NKLL to INSD to sign; requested s"
type textarea "x"
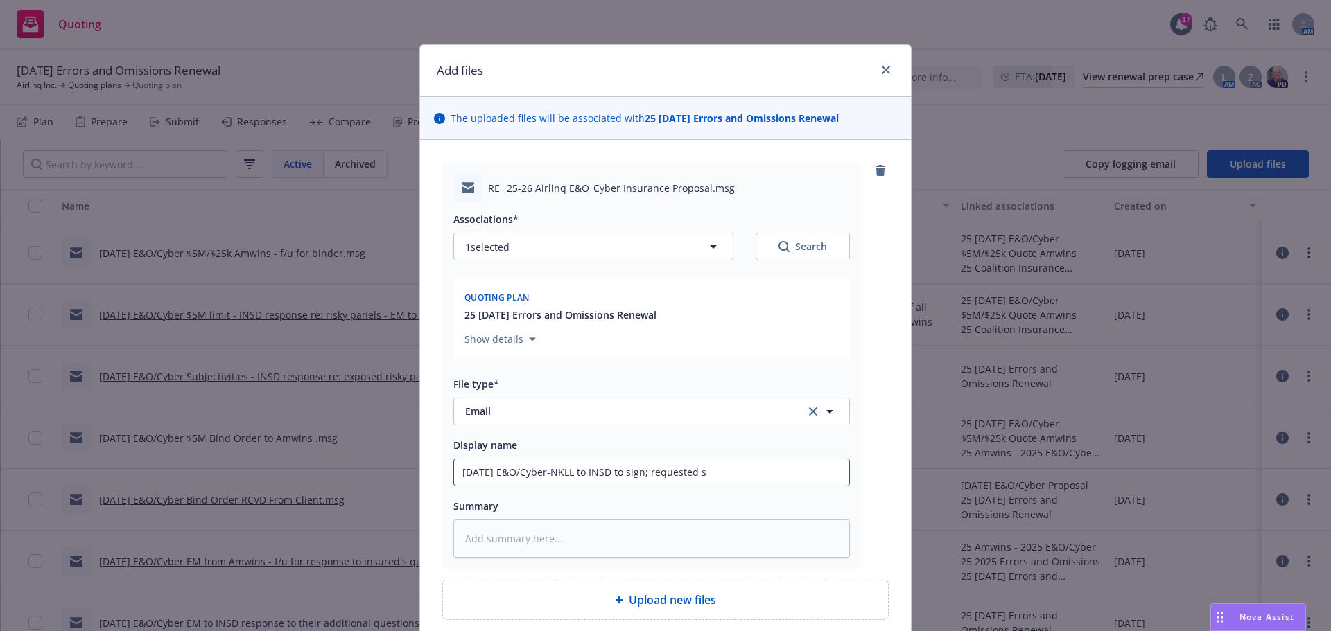
type input "[DATE] E&O/Cyber-NKLL to INSD to sign; requested se"
type textarea "x"
type input "[DATE] E&O/Cyber-NKLL to INSD to sign; requested sepa"
type textarea "x"
type input "[DATE] E&O/Cyber-NKLL to INSD to sign; requested separ"
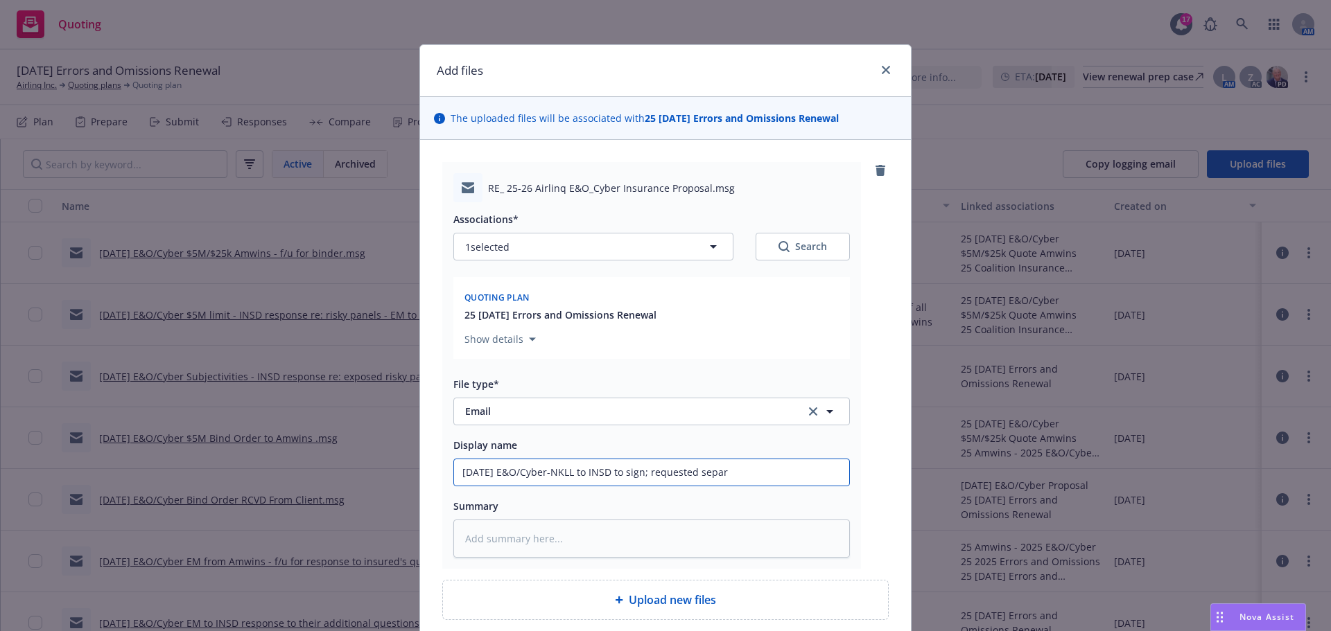
type textarea "x"
type input "[DATE] E&O/Cyber-NKLL to INSD to sign; requested separa"
type textarea "x"
type input "[DATE] E&O/Cyber-NKLL to INSD to sign; requested separat"
type textarea "x"
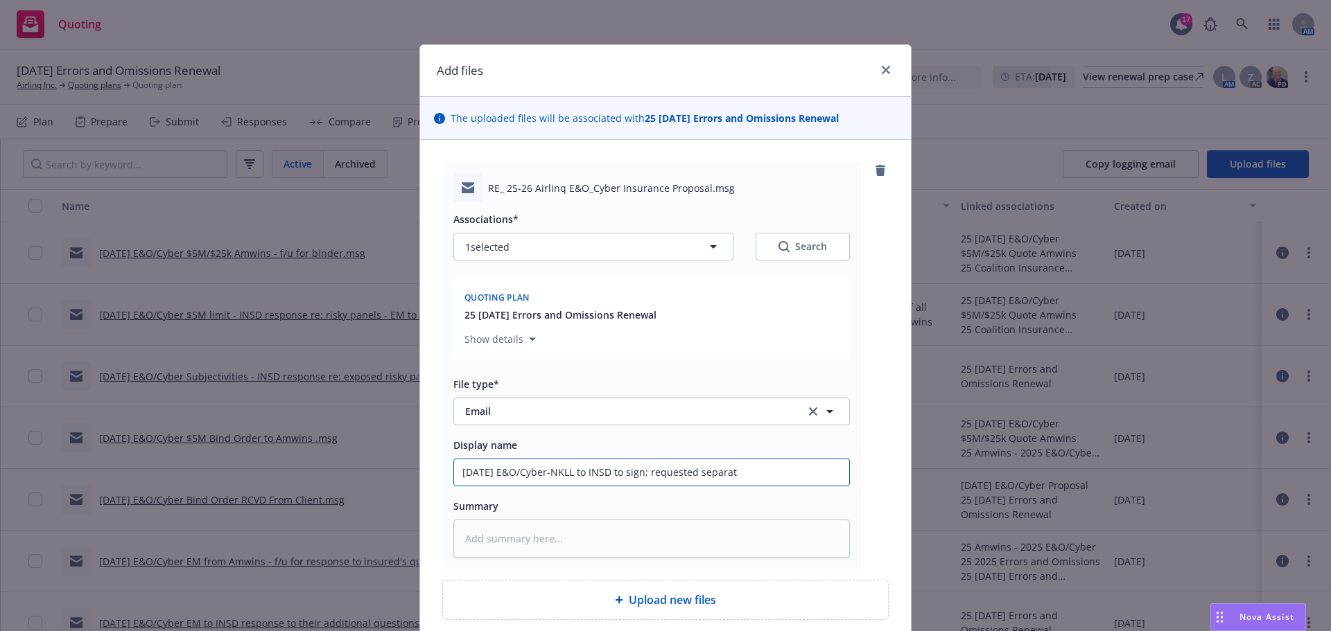
type input "[DATE] E&O/Cyber-NKLL to INSD to sign; requested separate"
type textarea "x"
type input "[DATE] E&O/Cyber-NKLL to INSD to sign; requested separate"
type textarea "x"
type input "[DATE] E&O/Cyber-NKLL to INSD to sign; requested separate t"
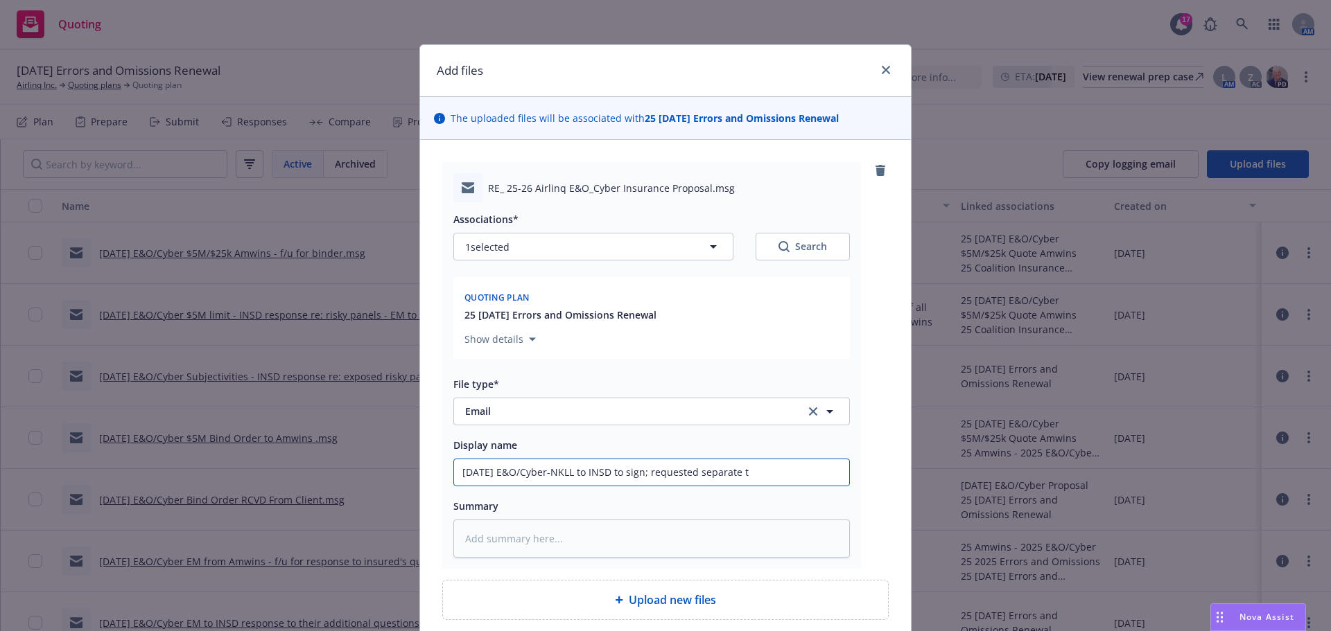
type textarea "x"
type input "[DATE] E&O/Cyber-NKLL to INSD to sign; requested separate to"
type textarea "x"
type input "[DATE] E&O/Cyber-NKLL to INSD to sign; requested separate tow"
type textarea "x"
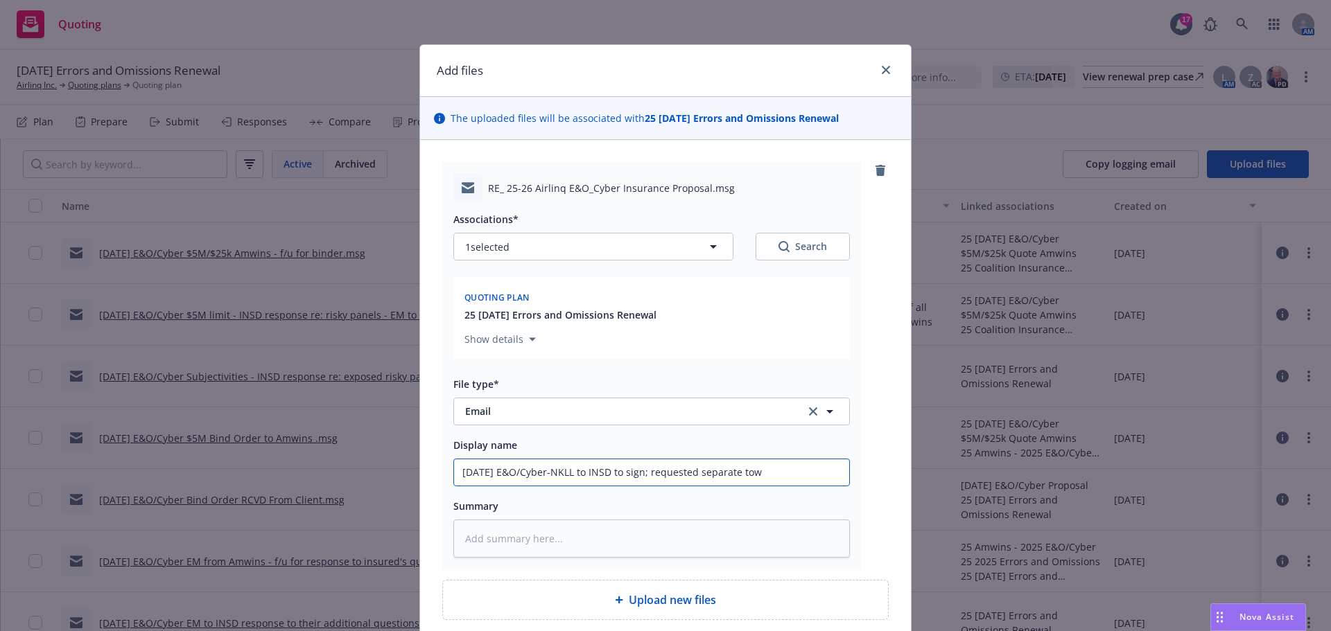
type input "[DATE] E&O/Cyber-NKLL to INSD to sign; requested separate [PERSON_NAME]"
type textarea "x"
type input "[DATE] E&O/Cyber-NKLL to INSD to sign; requested separate tower"
type textarea "x"
type input "[DATE] E&O/Cyber-NKLL to INSD to sign; requested separate tower"
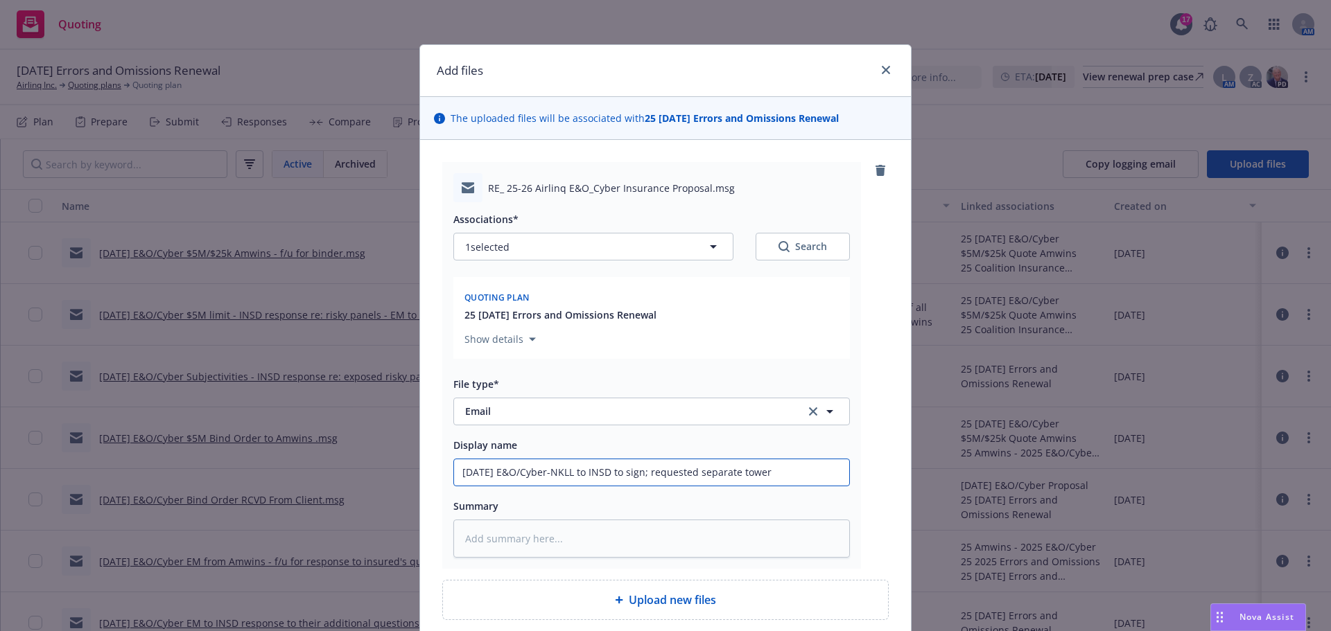
type textarea "x"
type input "[DATE] E&O/Cyber-NKLL to INSD to sign; requested separate tower l"
type textarea "x"
type input "[DATE] E&O/Cyber-NKLL to INSD to sign; requested separate tower li"
type textarea "x"
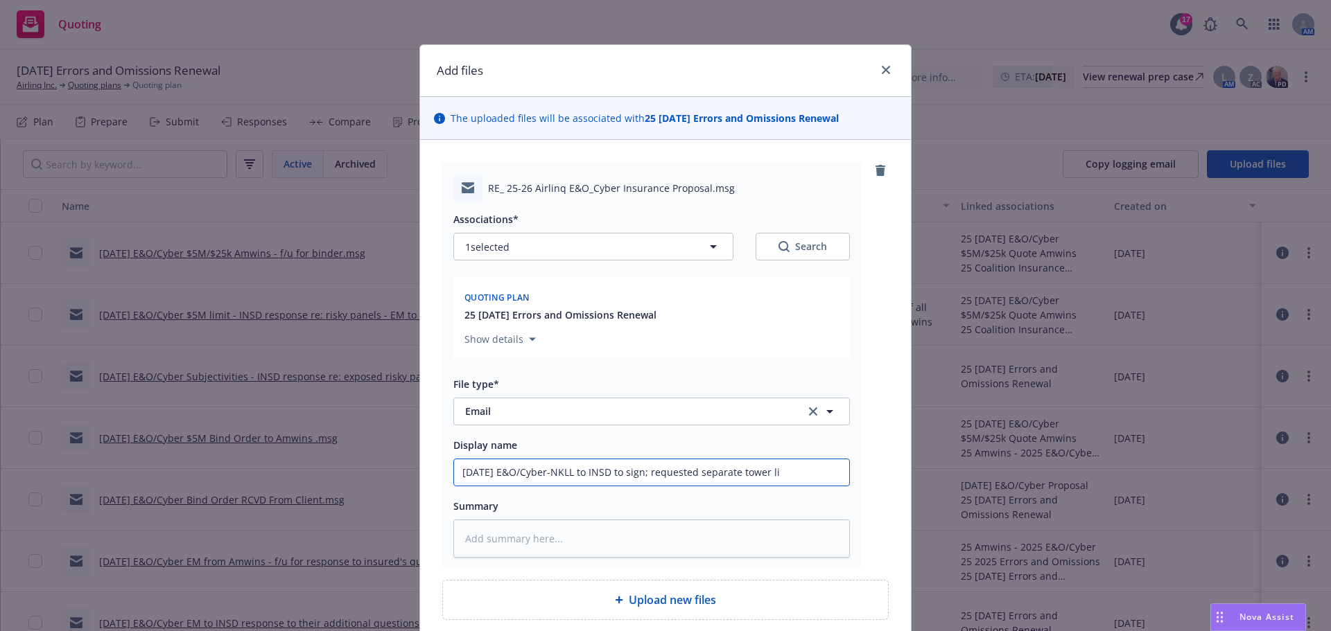
type input "[DATE] E&O/Cyber-NKLL to INSD to sign; requested separate tower lim"
type textarea "x"
type input "[DATE] E&O/Cyber-NKLL to INSD to sign; requested separate tower limi"
type textarea "x"
type input "[DATE] E&O/Cyber-NKLL to INSD to sign; requested separate tower limit"
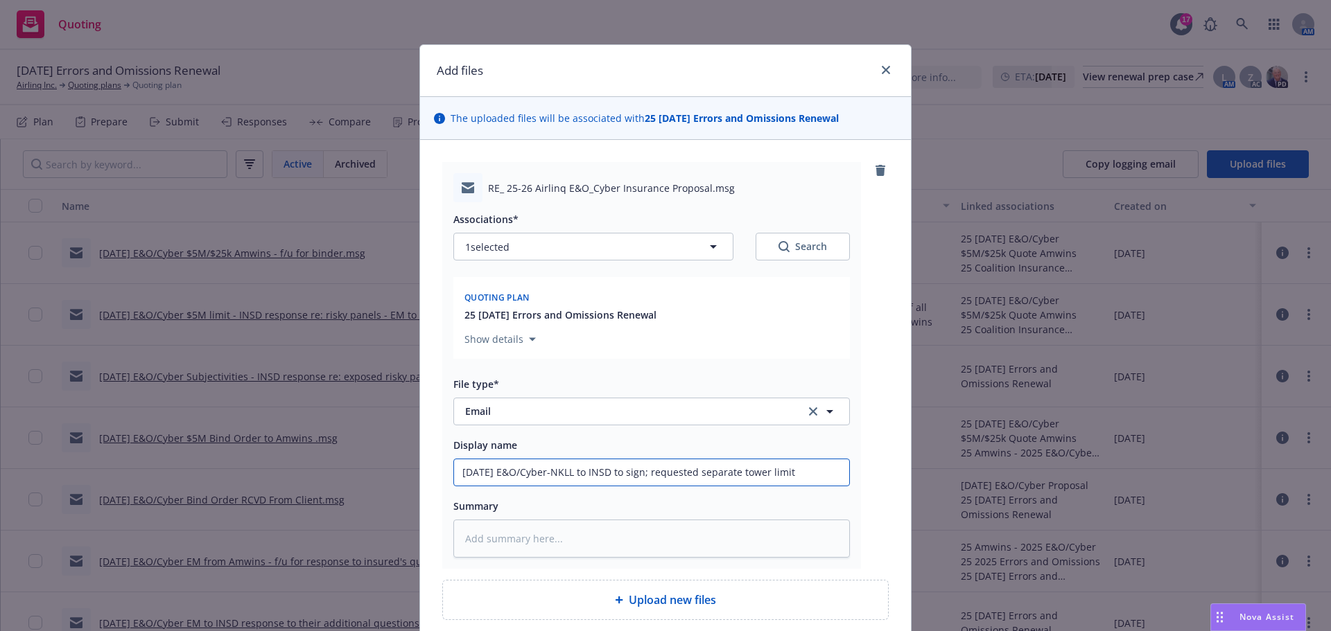
type textarea "x"
type input "[DATE] E&O/Cyber-NKLL to INSD to sign; requested separate tower limits"
type textarea "x"
type input "[DATE] E&O/Cyber-NKLL to INSD to sign; requested separate tower limits"
type textarea "x"
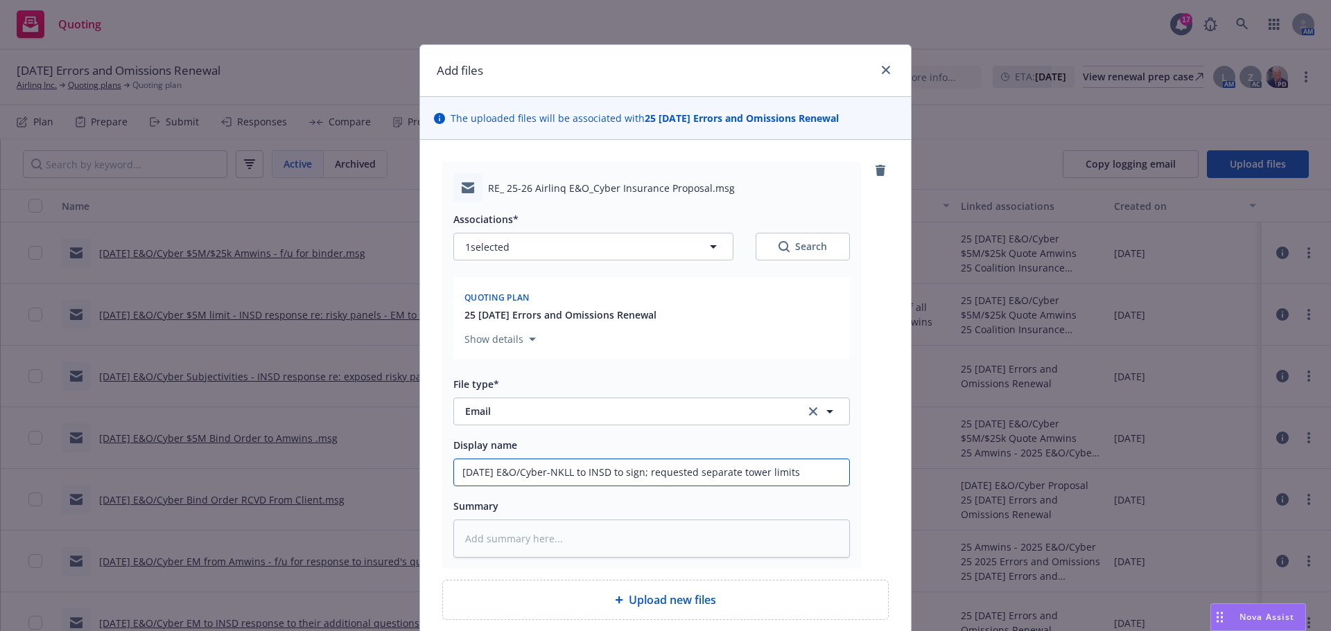
type input "[DATE] E&O/Cyber-NKLL to INSD to sign; requested separate tower limits f"
type textarea "x"
type input "[DATE] E&O/Cyber-NKLL to INSD to sign; requested separate tower limits fo"
type textarea "x"
type input "[DATE] E&O/Cyber-NKLL to INSD to sign; requested separate tower limits for"
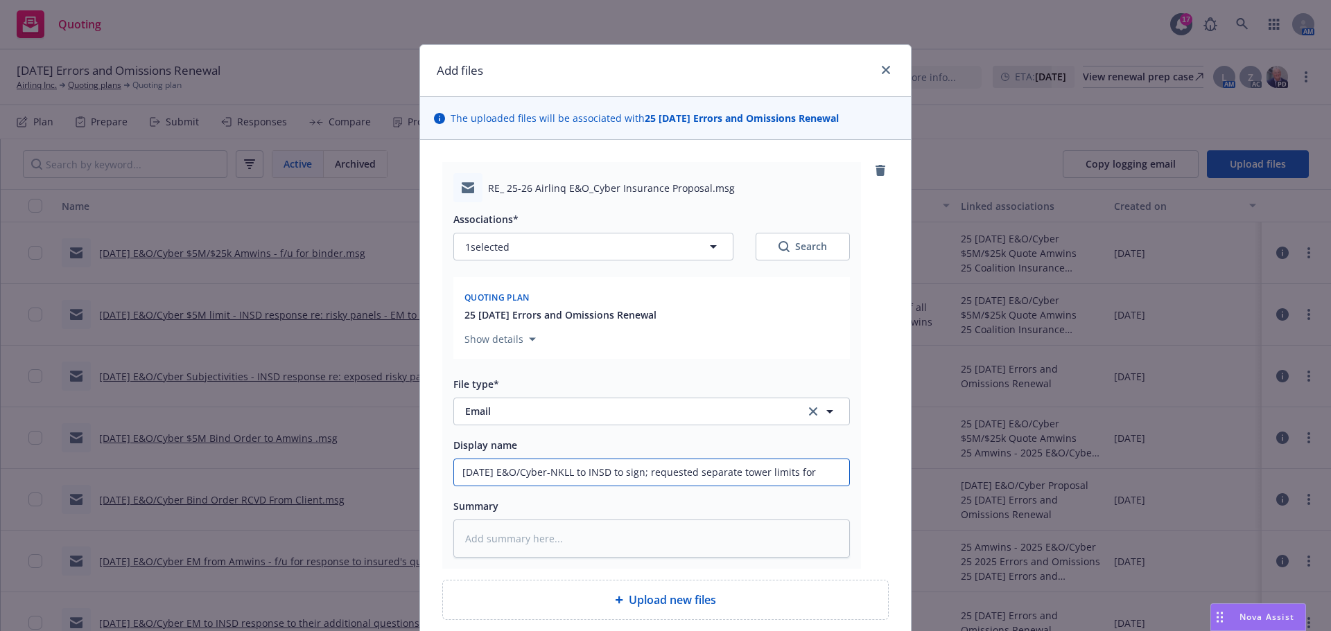
type textarea "x"
type input "[DATE] E&O/Cyber-NKLL to INSD to sign; requested separate tower limits for"
type textarea "x"
type input "[DATE] E&O/Cyber-NKLL to INSD to sign; requested separate tower limits for C"
type textarea "x"
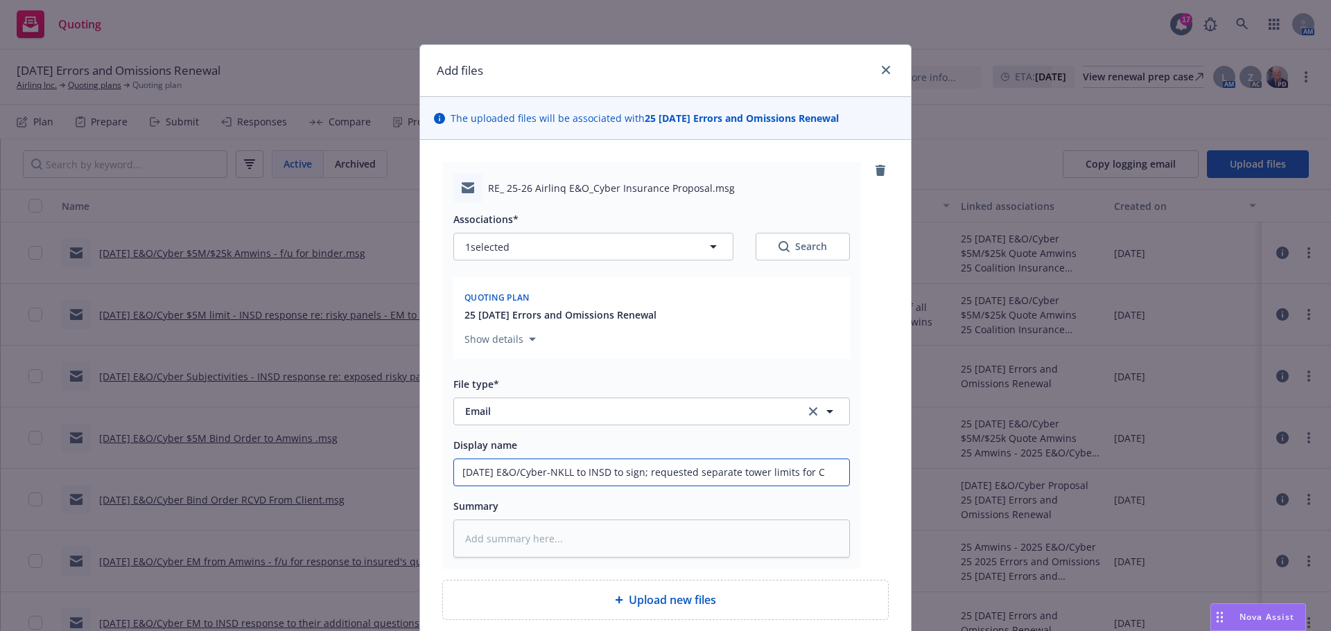
type input "[DATE] E&O/Cyber-NKLL to INSD to sign; requested separate tower limits for Cy"
type textarea "x"
type input "[DATE] E&O/Cyber-NKLL to INSD to sign; requested separate tower limits for Cyb"
type textarea "x"
type input "[DATE] E&O/Cyber-NKLL to INSD to sign; requested separate tower limits for Cybe"
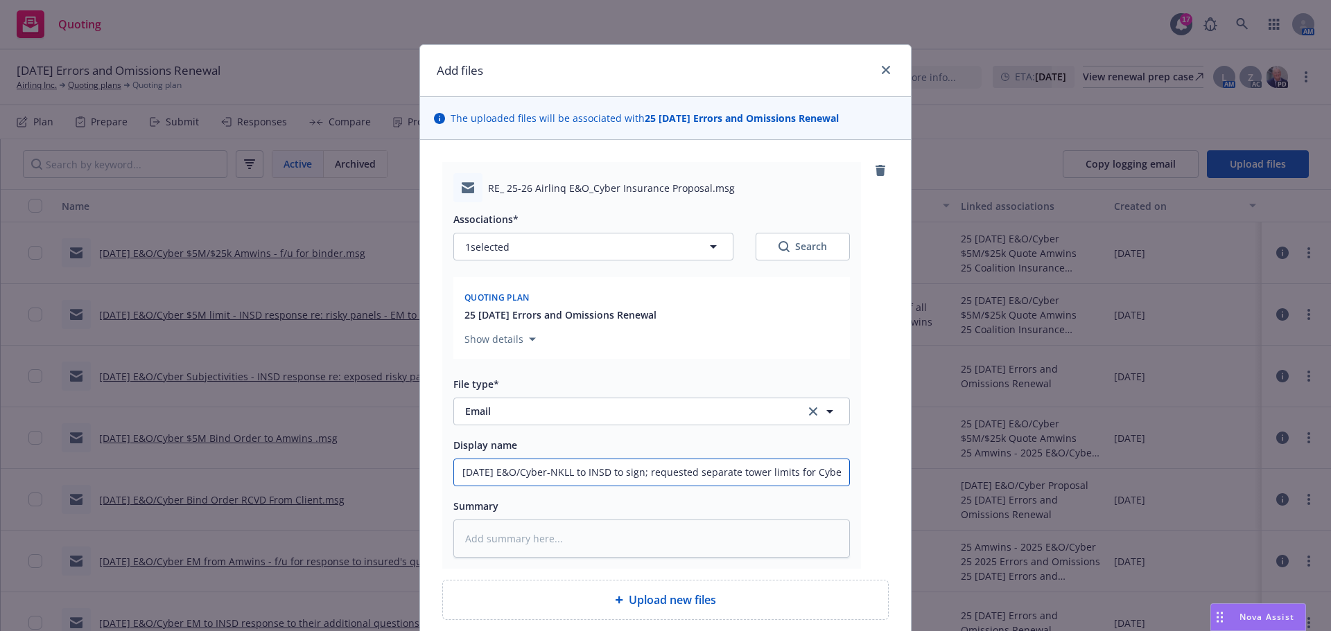
type textarea "x"
type input "[DATE] E&O/Cyber-NKLL to INSD to sign; requested separate tower limits for Cyber"
type textarea "x"
type input "[DATE] E&O/Cyber-NKLL to INSD to sign; requested separate tower limits for Cyber"
type textarea "x"
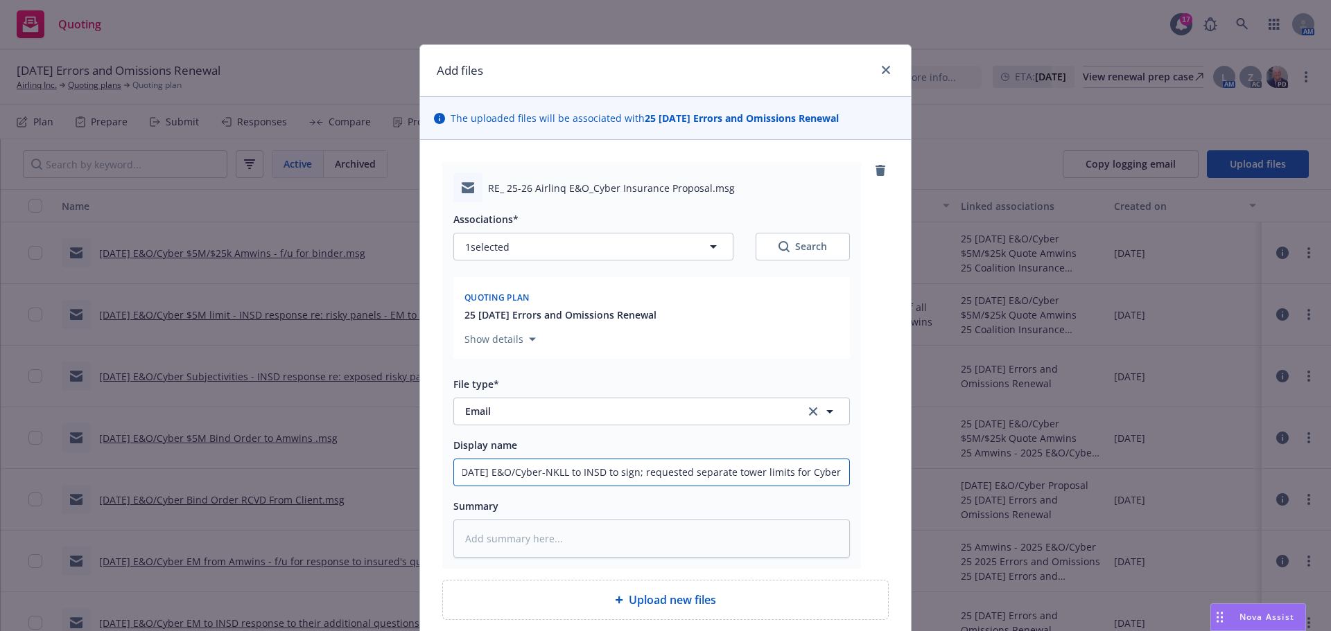
type input "[DATE] E&O/Cyber-NKLL to INSD to sign; requested separate tower limits for Cybe…"
type textarea "x"
type input "[DATE] E&O/Cyber-NKLL to INSD to sign; requested separate tower limits for Cybe…"
type textarea "x"
type input "[DATE] E&O/Cyber-NKLL to INSD to sign; requested separate tower limits for Cybe…"
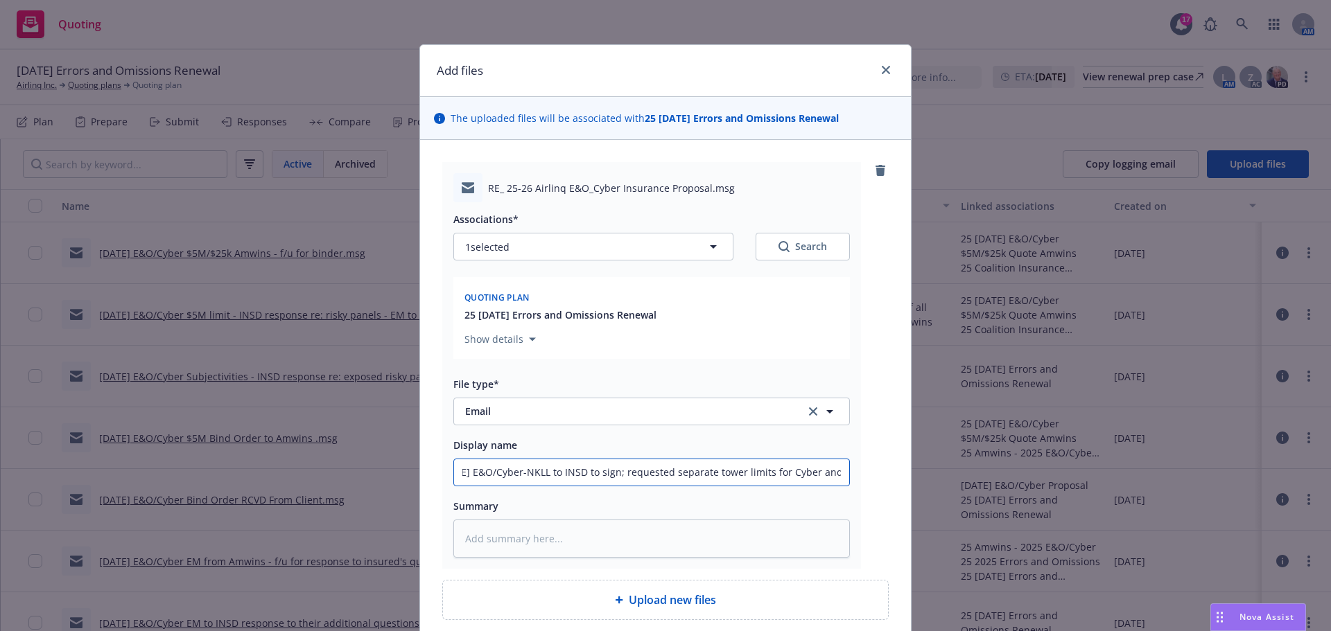
type textarea "x"
type input "[DATE] E&O/Cyber-NKLL to INSD to sign; requested separate tower limits for Cybe…"
type textarea "x"
type input "[DATE] E&O/Cyber-NKLL to INSD to sign; requested separate tower limits for Cybe…"
type textarea "x"
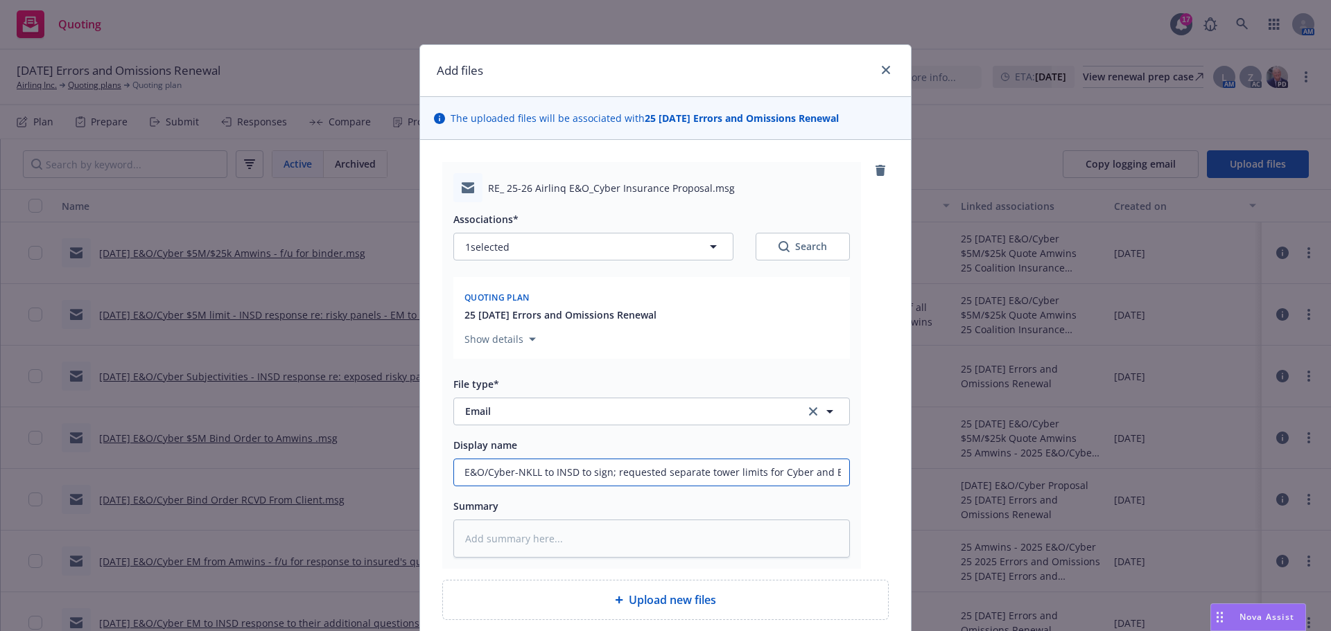
type input "[DATE] E&O/Cyber-NKLL to INSD to sign; requested separate tower limits for Cybe…"
type textarea "x"
type input "[DATE] E&O/Cyber-NKLL to INSD to sign; requested separate tower limits for Cybe…"
type textarea "x"
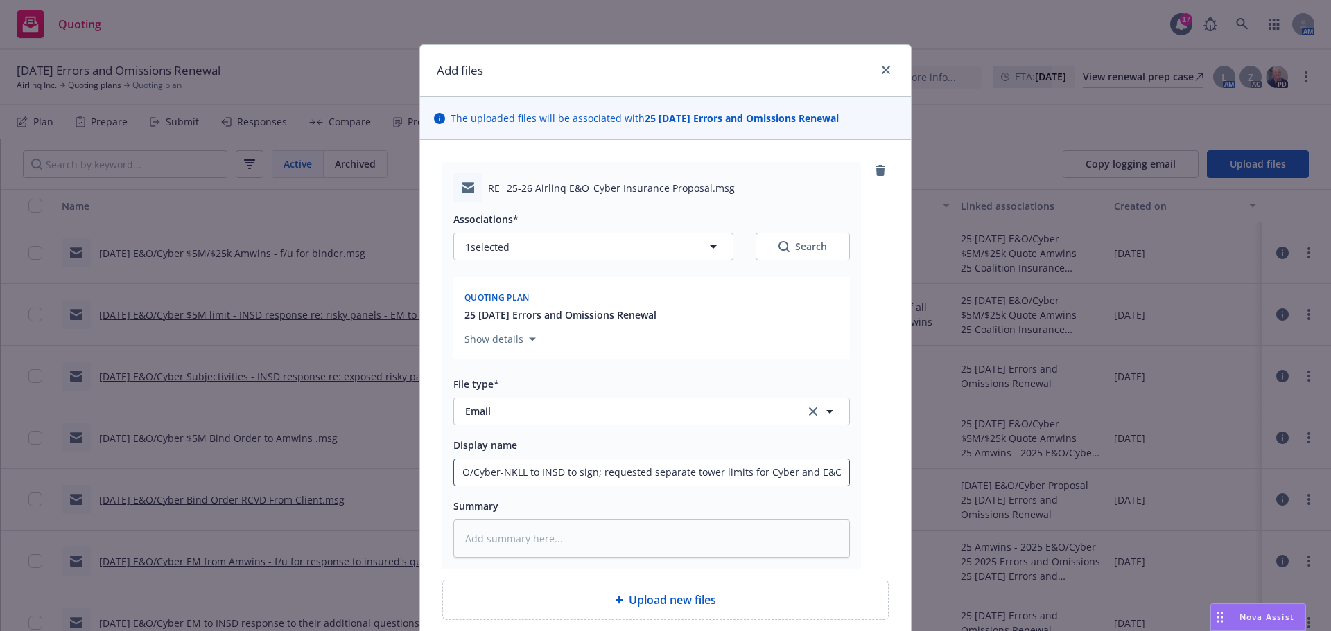
type input "[DATE] E&O/Cyber-NKLL to INSD to sign; requested separate tower limits for Cybe…"
type textarea "x"
type input "[DATE] E&O/Cyber-NKLL to INSD to sign; requested separate tower limits for Cybe…"
type textarea "x"
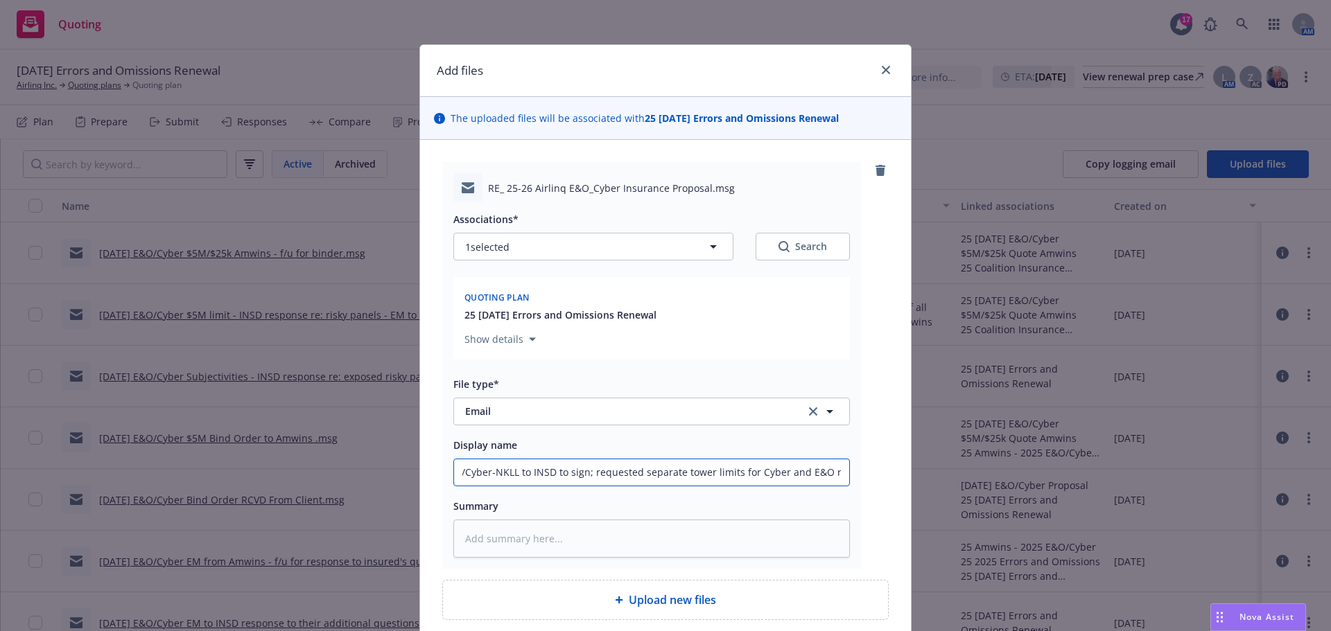
type input "[DATE] E&O/Cyber-NKLL to INSD to sign; requested separate tower limits for Cybe…"
type textarea "x"
type input "[DATE] E&O/Cyber-NKLL to INSD to sign; requested separate tower limits for Cybe…"
type textarea "x"
type input "[DATE] E&O/Cyber-NKLL to INSD to sign; requested separate tower limits for Cybe…"
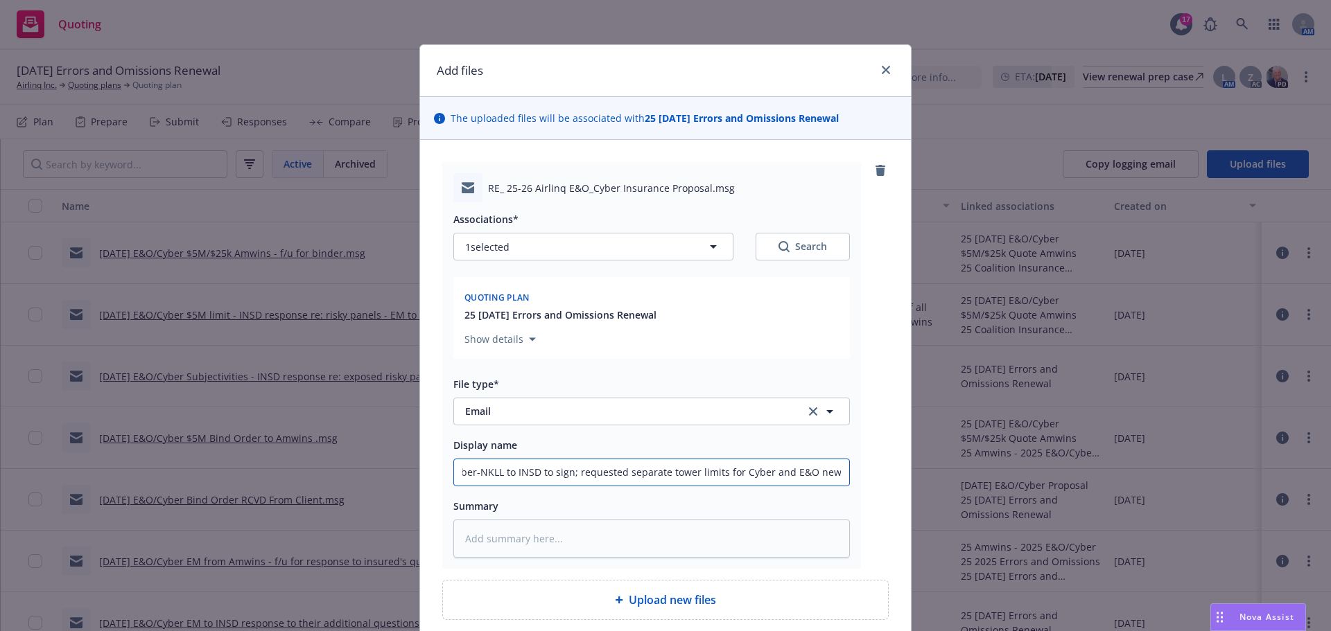
type textarea "x"
type input "[DATE] E&O/Cyber-NKLL to INSD to sign; requested separate tower limits for Cybe…"
type textarea "x"
type input "[DATE] E&O/Cyber-NKLL to INSD to sign; requested separate tower limits for Cybe…"
type textarea "x"
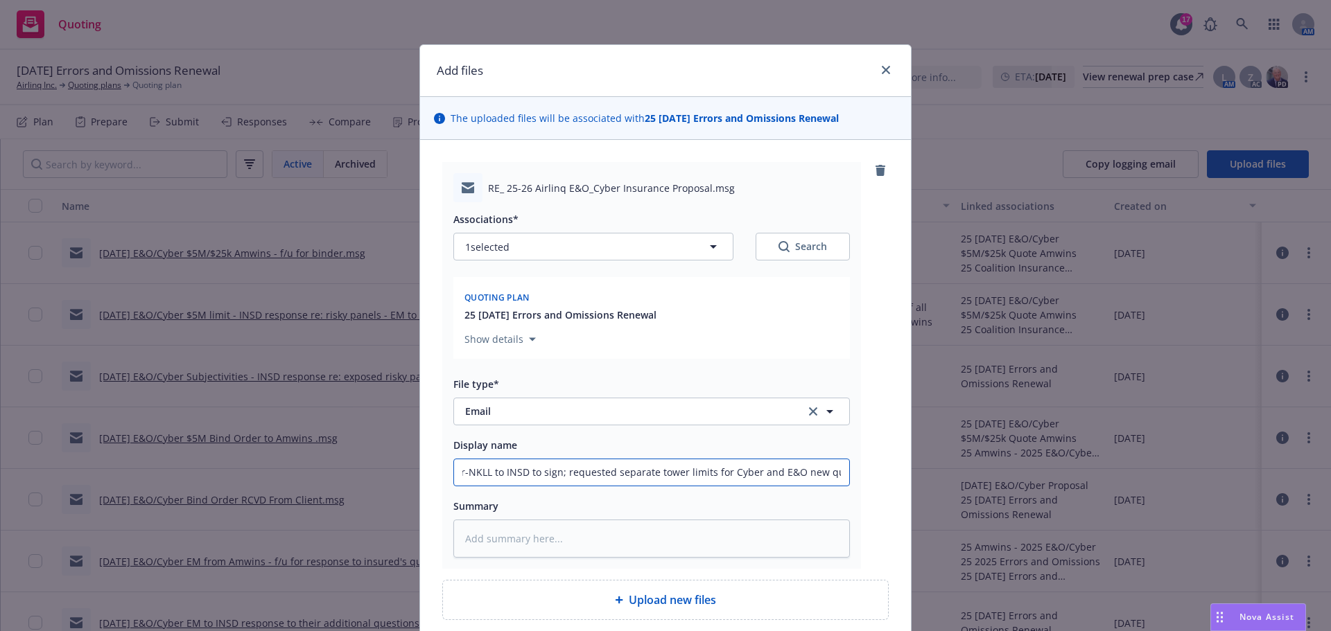
type input "[DATE] E&O/Cyber-NKLL to INSD to sign; requested separate tower limits for Cybe…"
type textarea "x"
type input "[DATE] E&O/Cyber-NKLL to INSD to sign; requested separate tower limits for Cybe…"
type textarea "x"
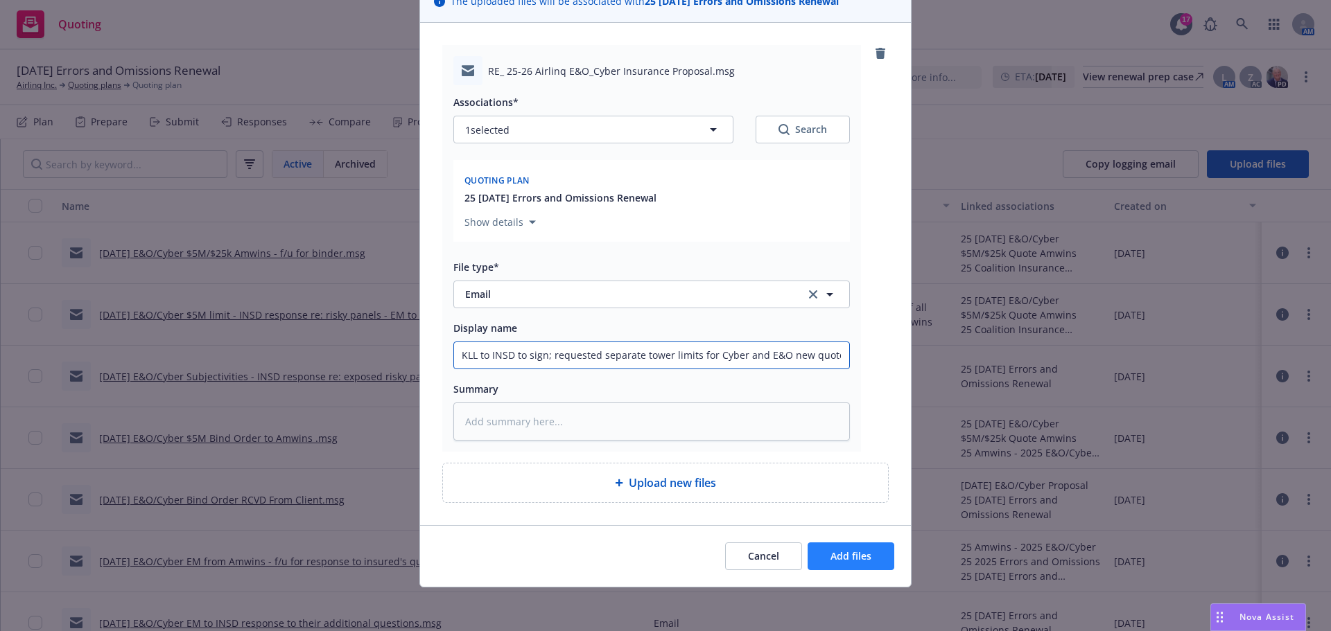
scroll to position [118, 0]
type input "[DATE] E&O/Cyber-NKLL to INSD to sign; requested separate tower limits for Cybe…"
click at [836, 559] on span "Add files" at bounding box center [850, 555] width 41 height 13
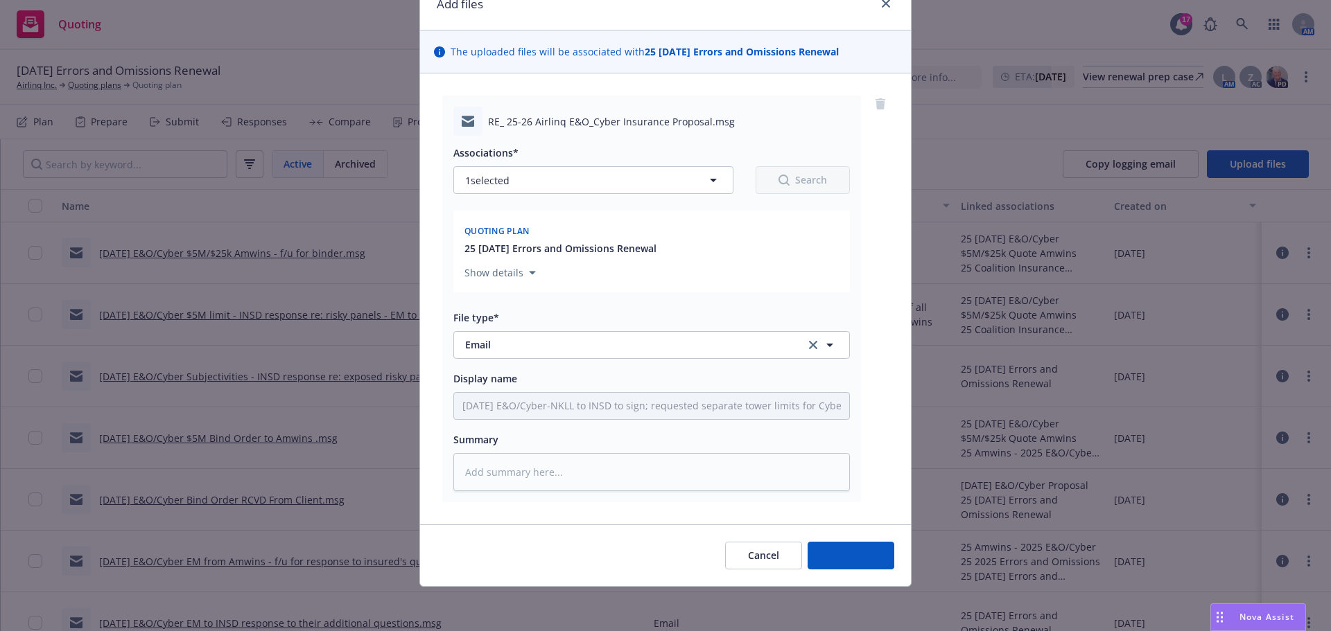
scroll to position [67, 0]
type textarea "x"
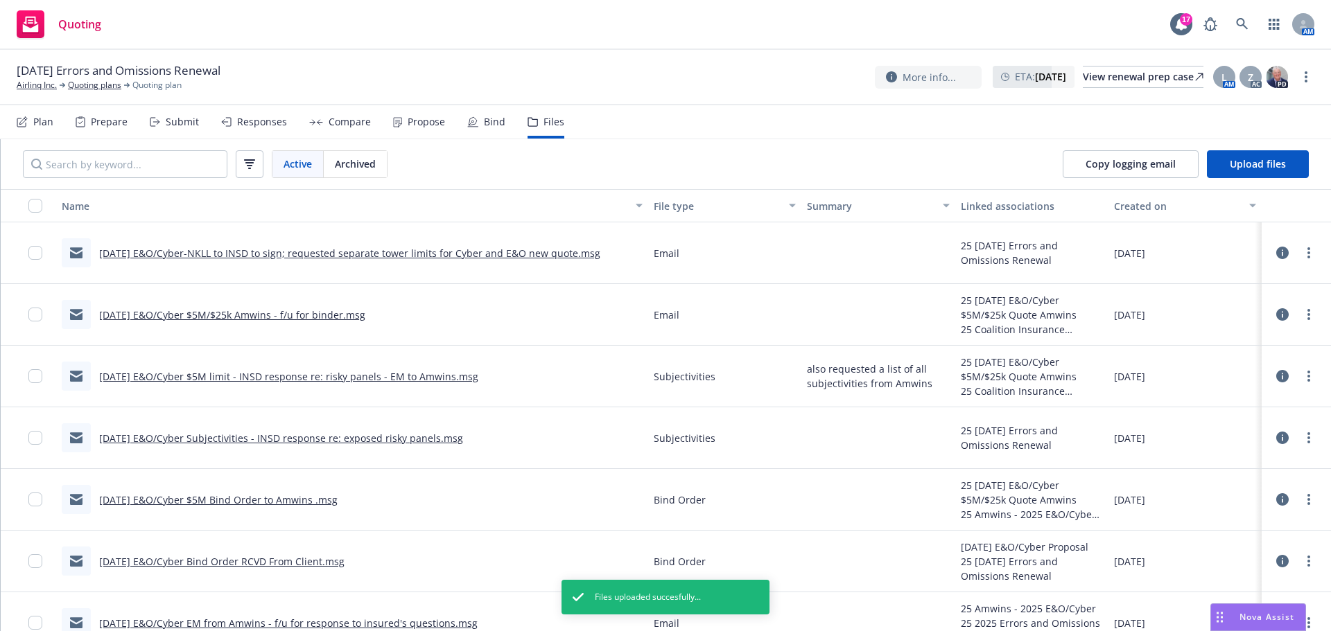
click at [1276, 250] on icon at bounding box center [1282, 253] width 12 height 12
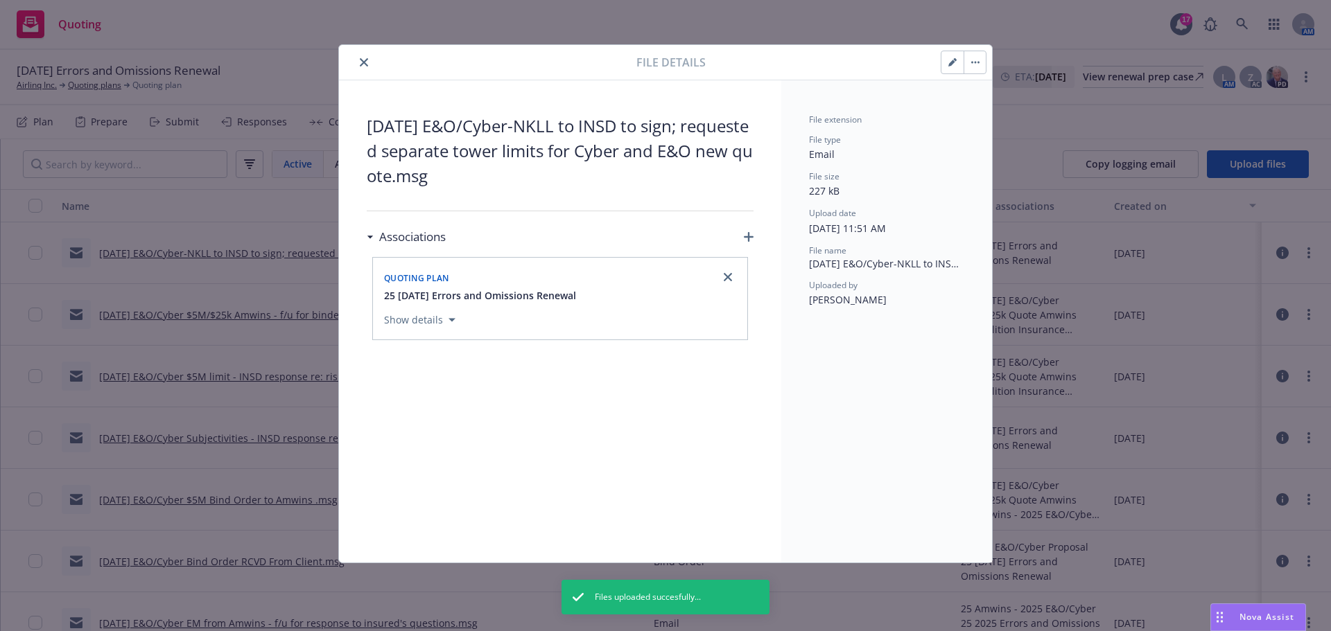
click at [751, 234] on icon "button" at bounding box center [749, 237] width 10 height 10
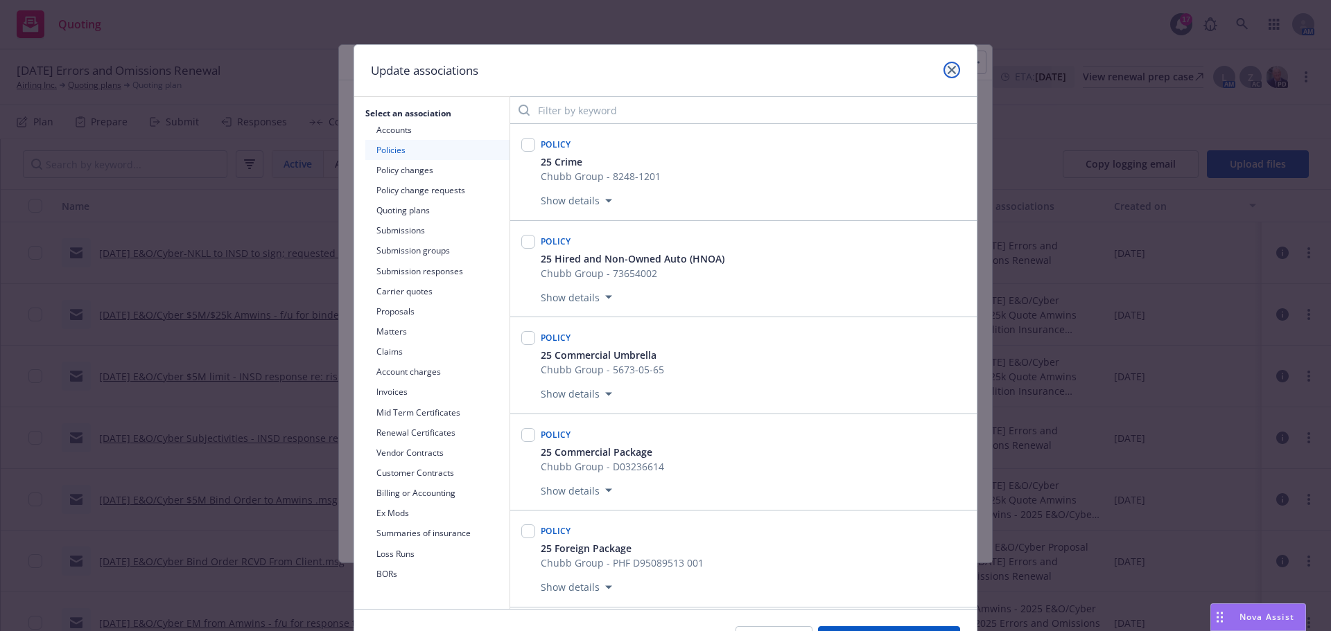
click at [947, 66] on icon "close" at bounding box center [951, 70] width 8 height 8
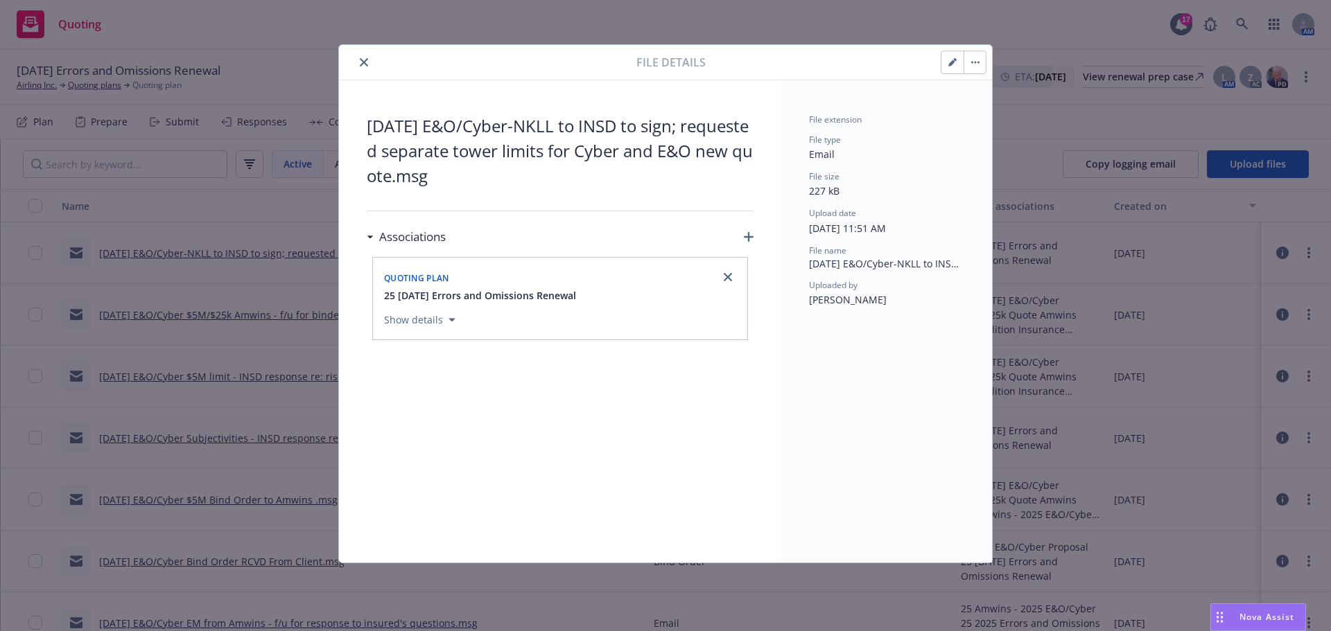
drag, startPoint x: 355, startPoint y: 60, endPoint x: 453, endPoint y: 67, distance: 98.0
click at [356, 60] on div at bounding box center [490, 62] width 292 height 17
click at [364, 62] on icon "close" at bounding box center [364, 62] width 8 height 8
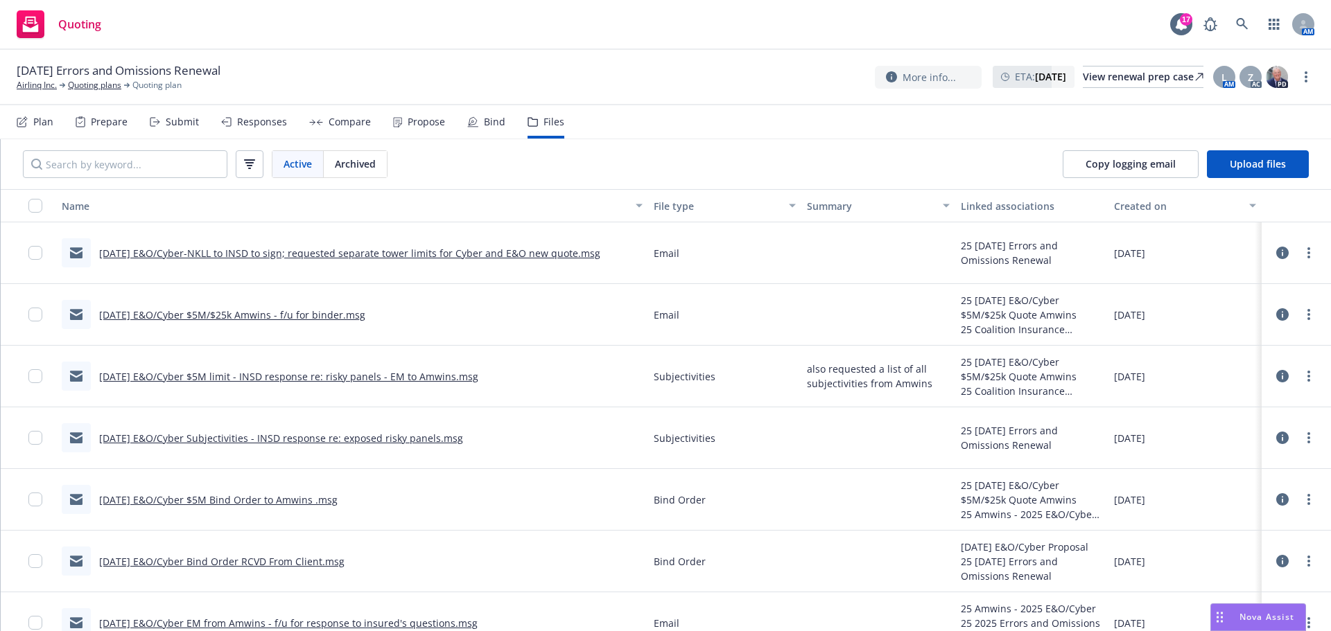
click at [191, 116] on div "Submit" at bounding box center [182, 121] width 33 height 11
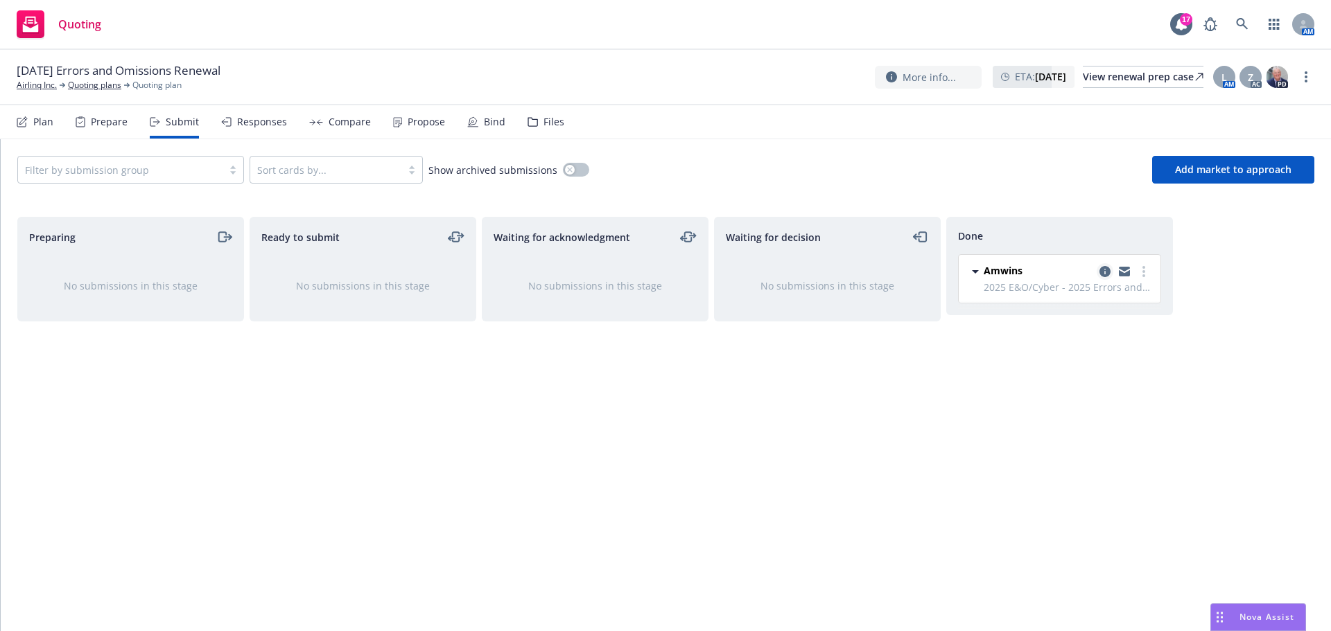
click at [1107, 270] on icon "copy logging email" at bounding box center [1104, 271] width 11 height 11
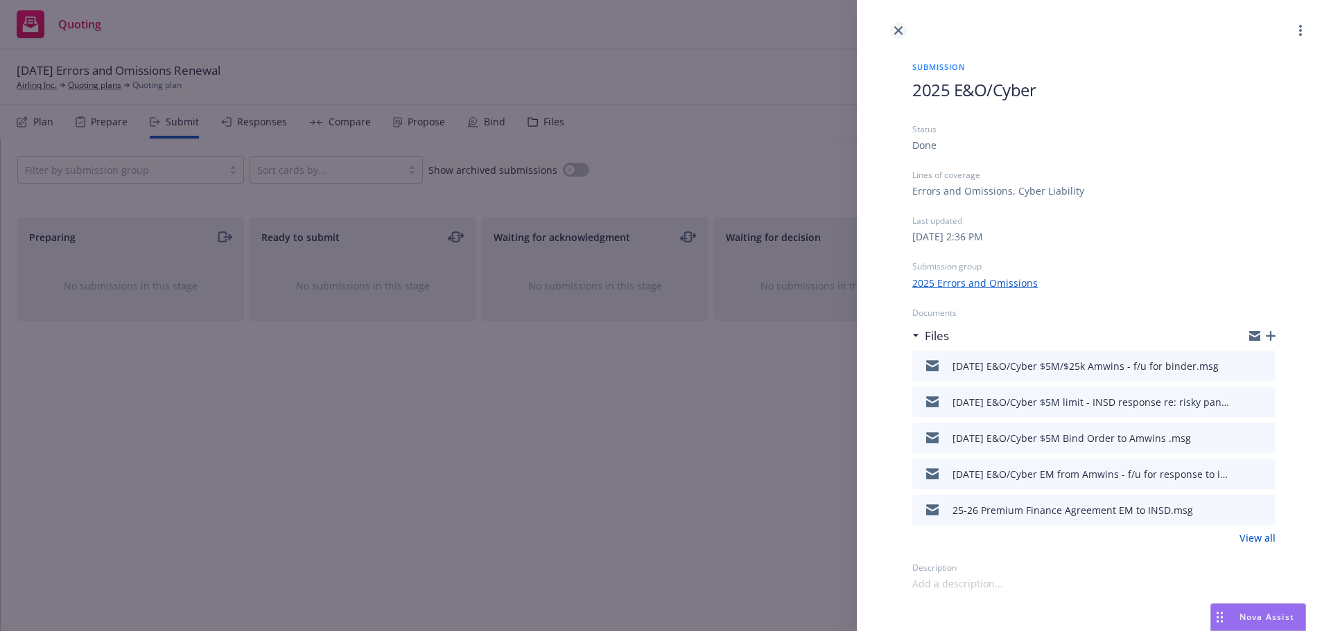
click at [897, 25] on link "close" at bounding box center [898, 30] width 17 height 17
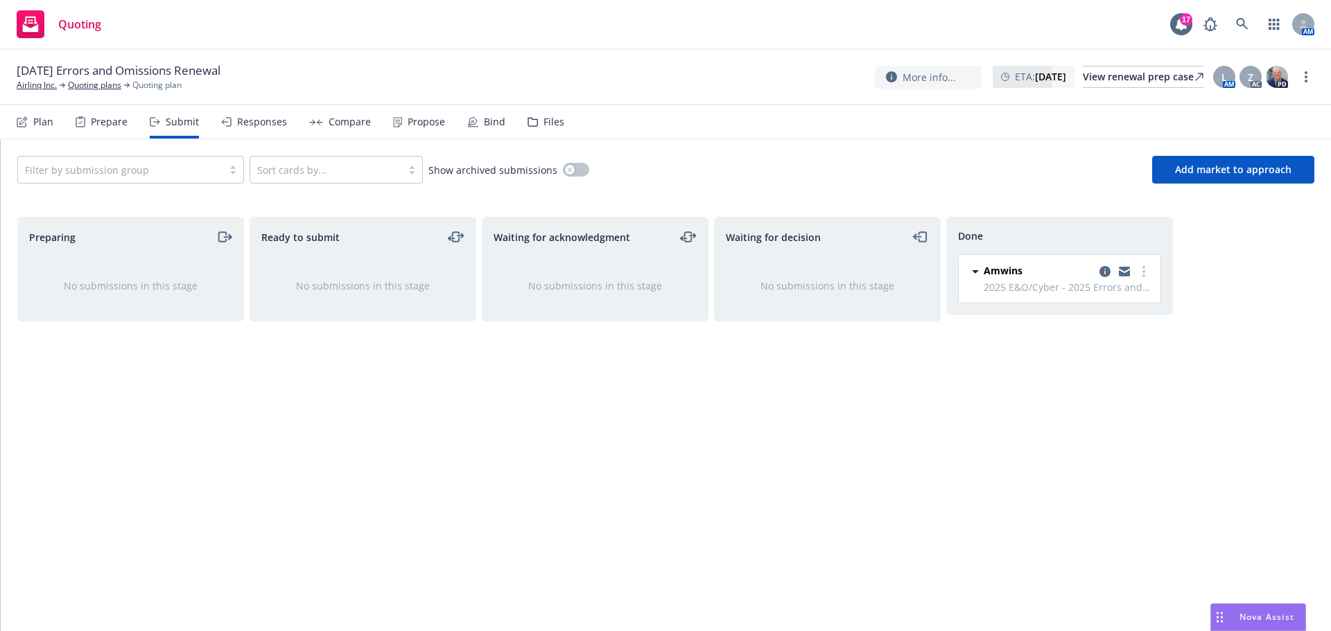
click at [495, 125] on div "Bind" at bounding box center [494, 121] width 21 height 11
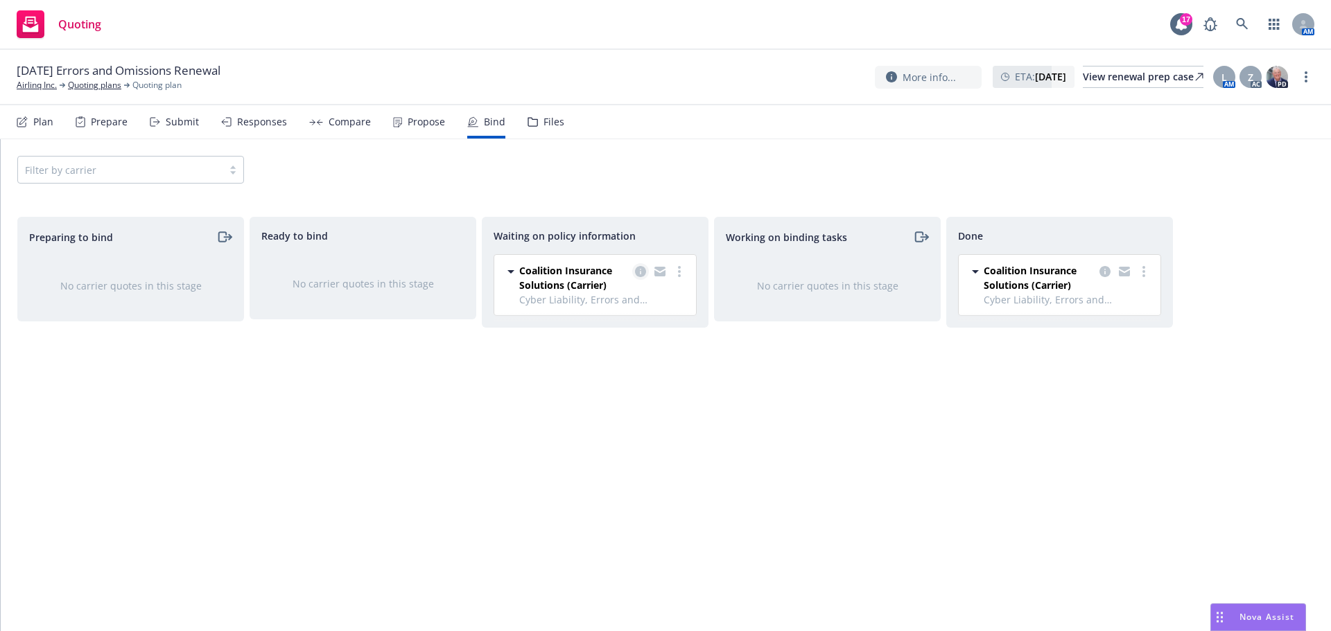
click at [639, 269] on icon "copy logging email" at bounding box center [640, 271] width 11 height 11
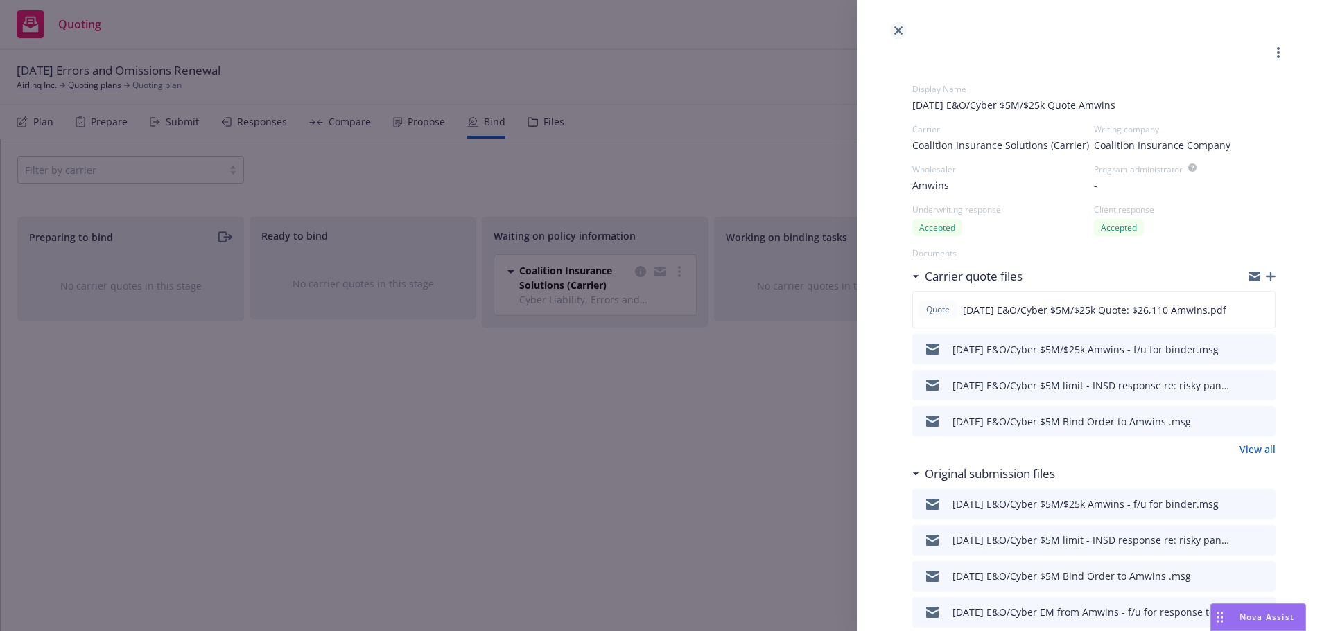
click at [897, 30] on icon "close" at bounding box center [898, 30] width 8 height 8
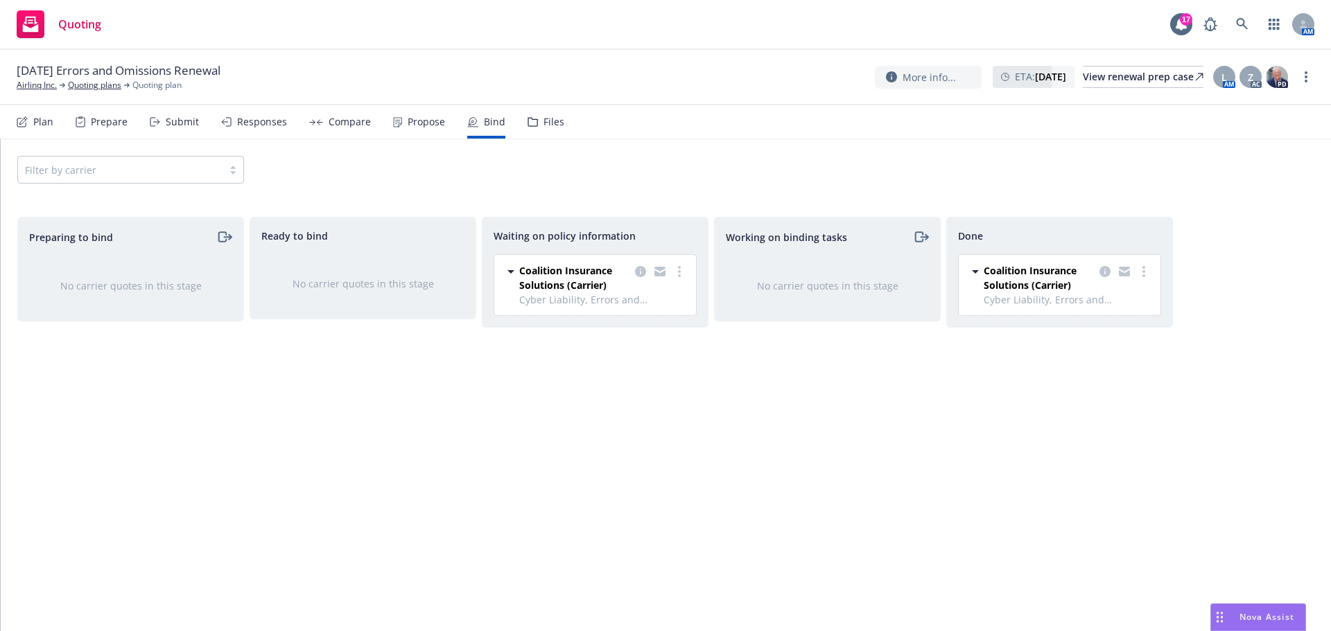
click at [543, 123] on div "Files" at bounding box center [553, 121] width 21 height 11
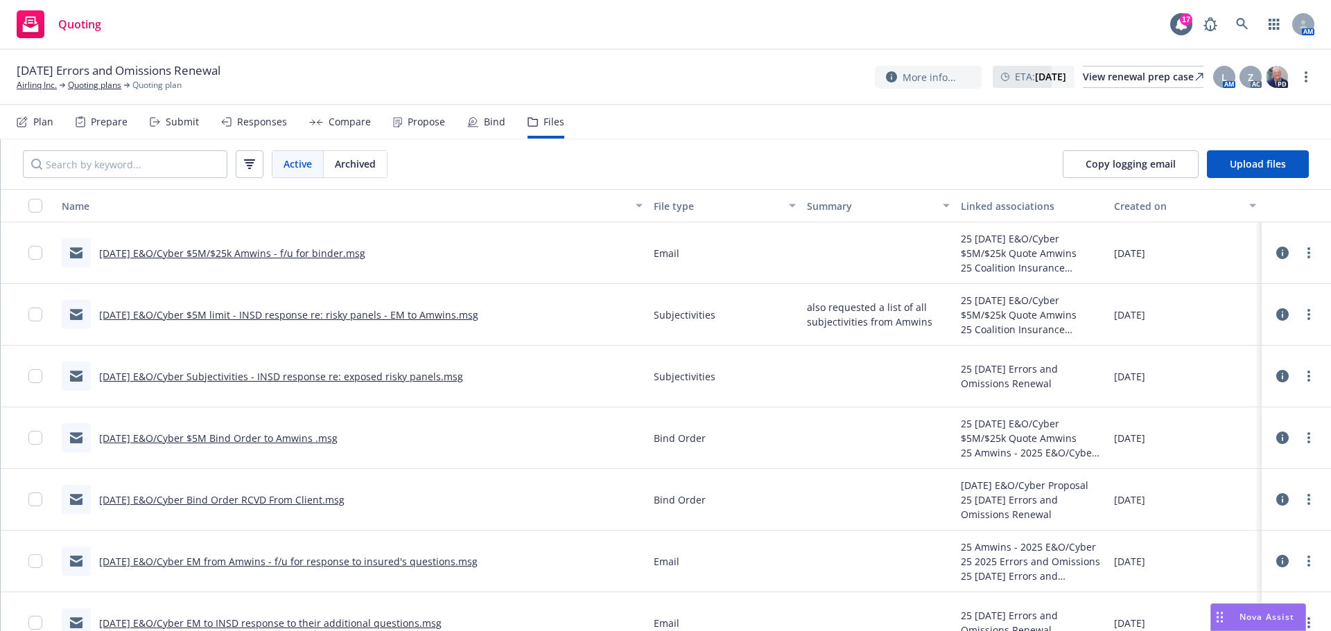
click at [1276, 254] on icon at bounding box center [1282, 253] width 12 height 12
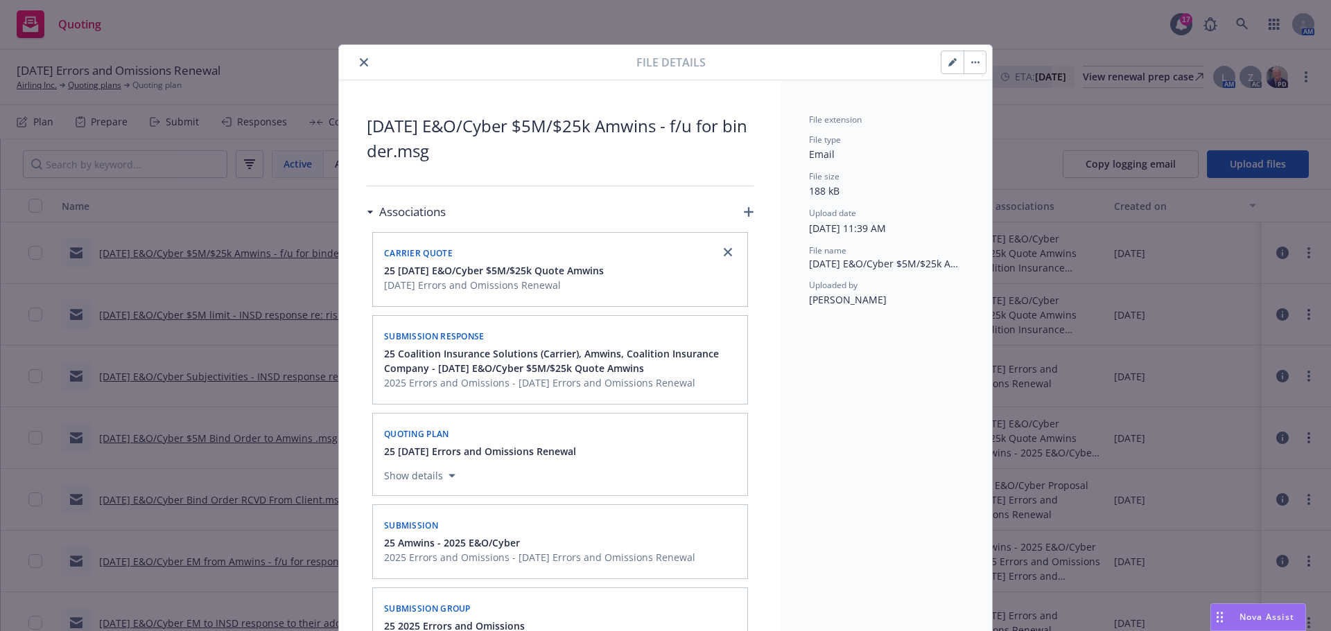
click at [362, 60] on icon "close" at bounding box center [364, 62] width 8 height 8
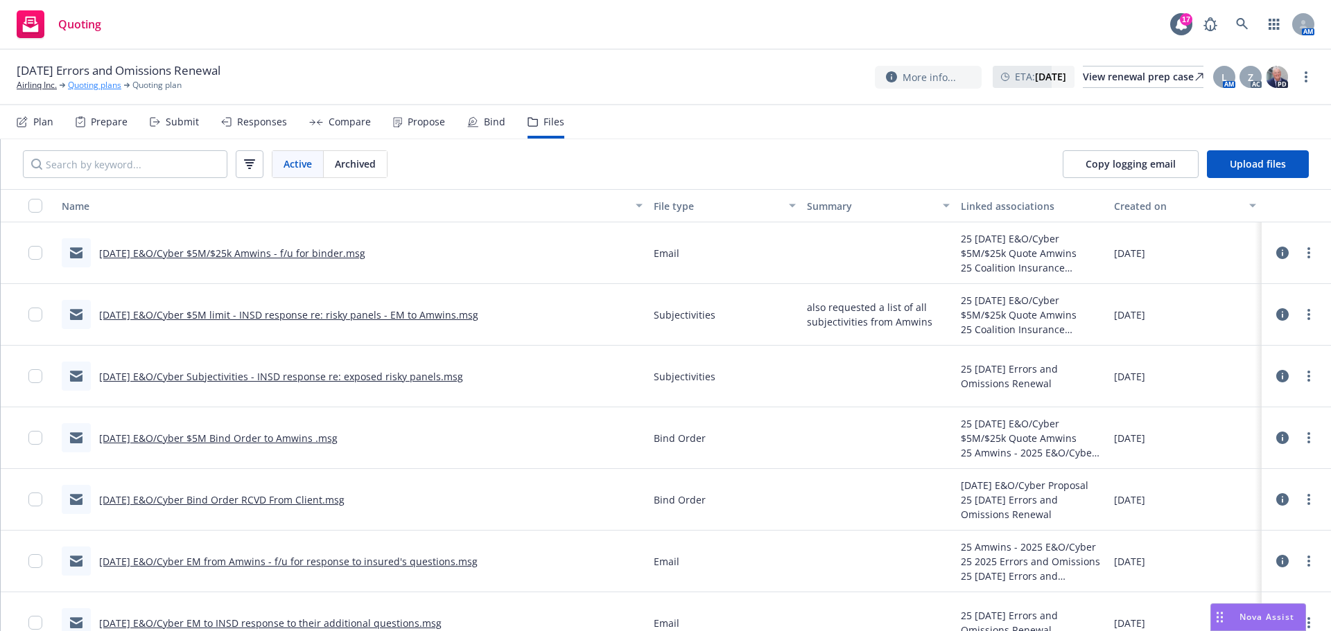
click at [104, 87] on link "Quoting plans" at bounding box center [94, 85] width 53 height 12
